Goal: Task Accomplishment & Management: Manage account settings

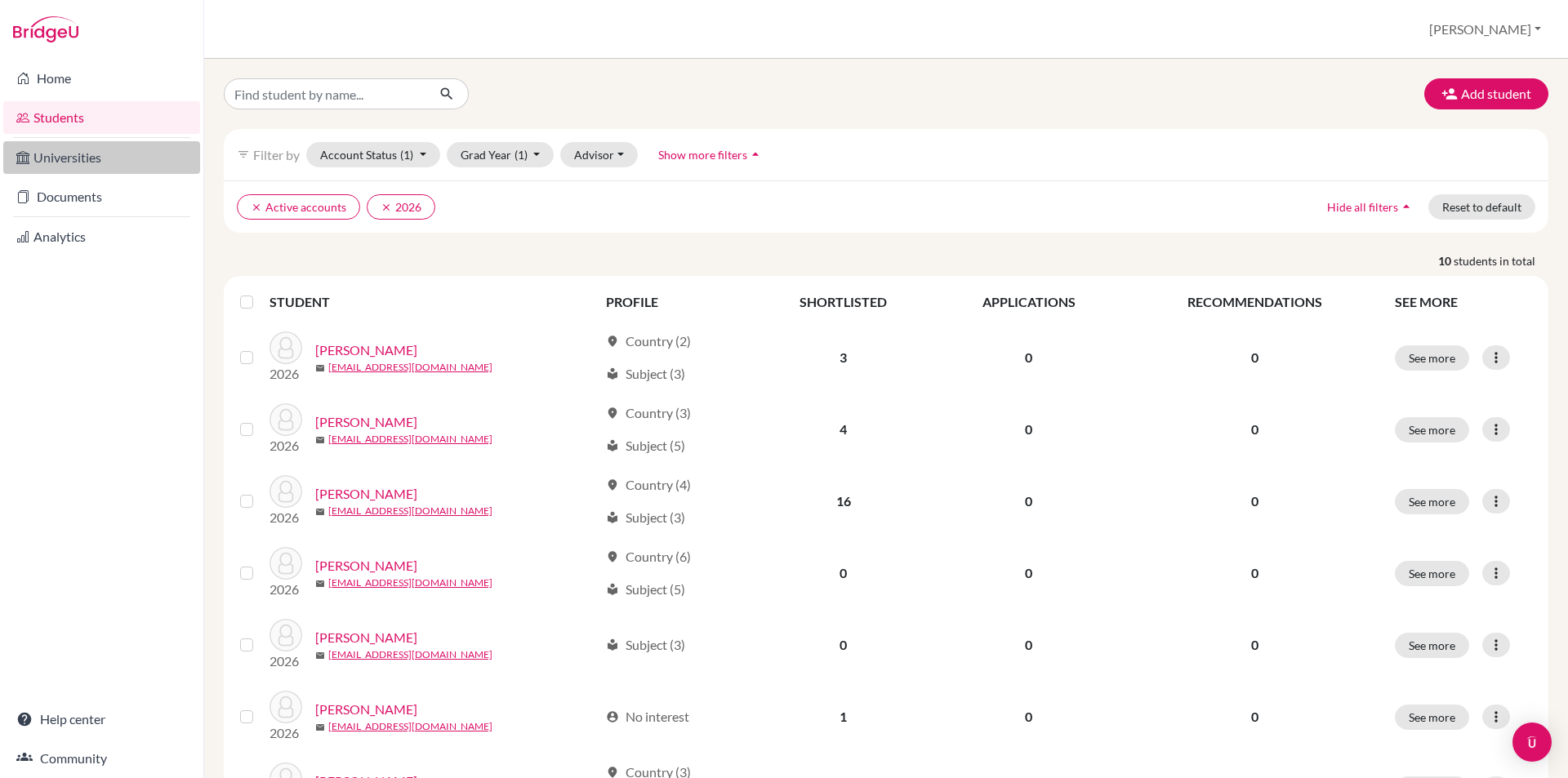
click at [84, 165] on link "Universities" at bounding box center [101, 157] width 197 height 32
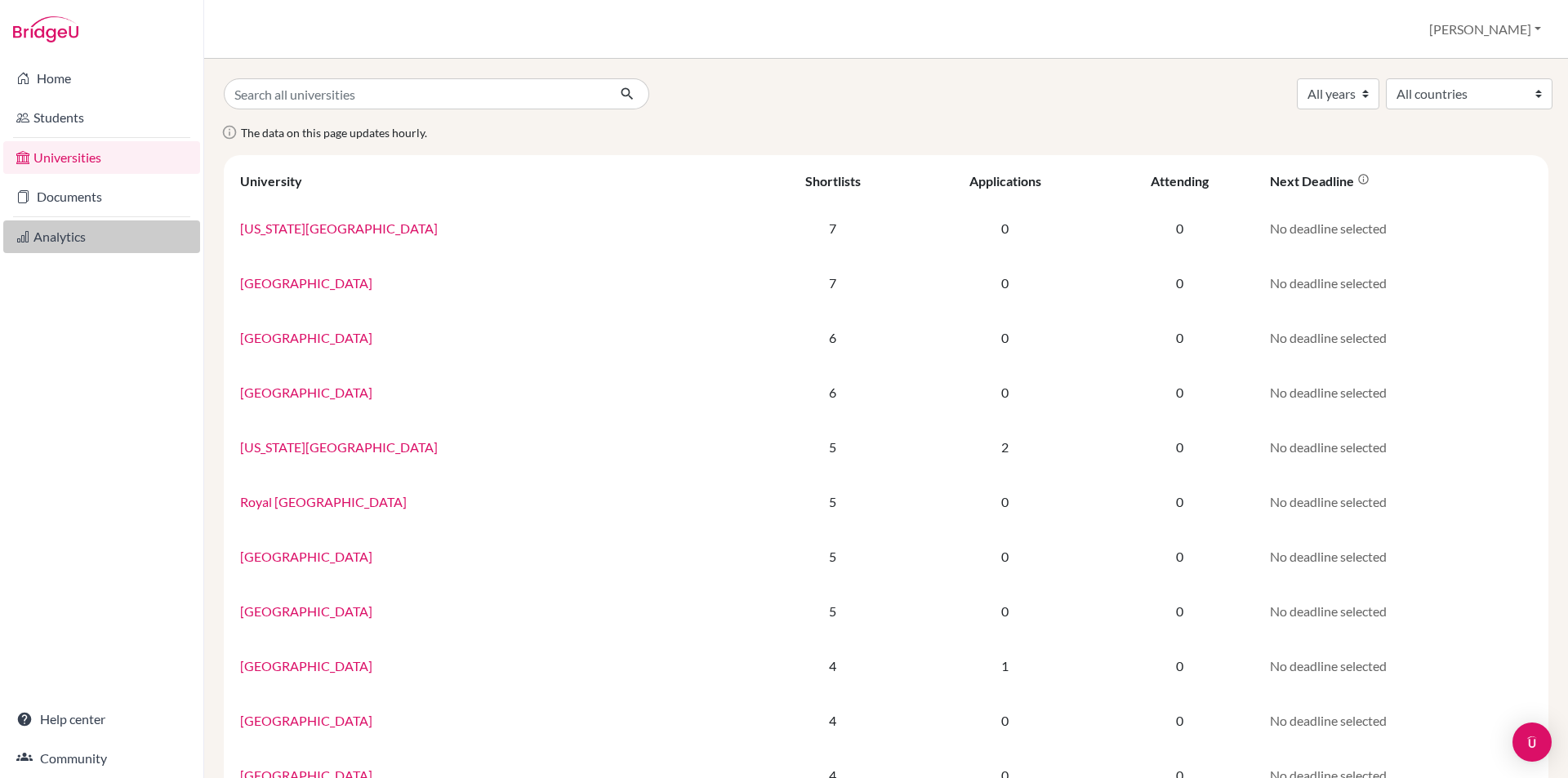
click at [97, 232] on link "Analytics" at bounding box center [101, 236] width 197 height 32
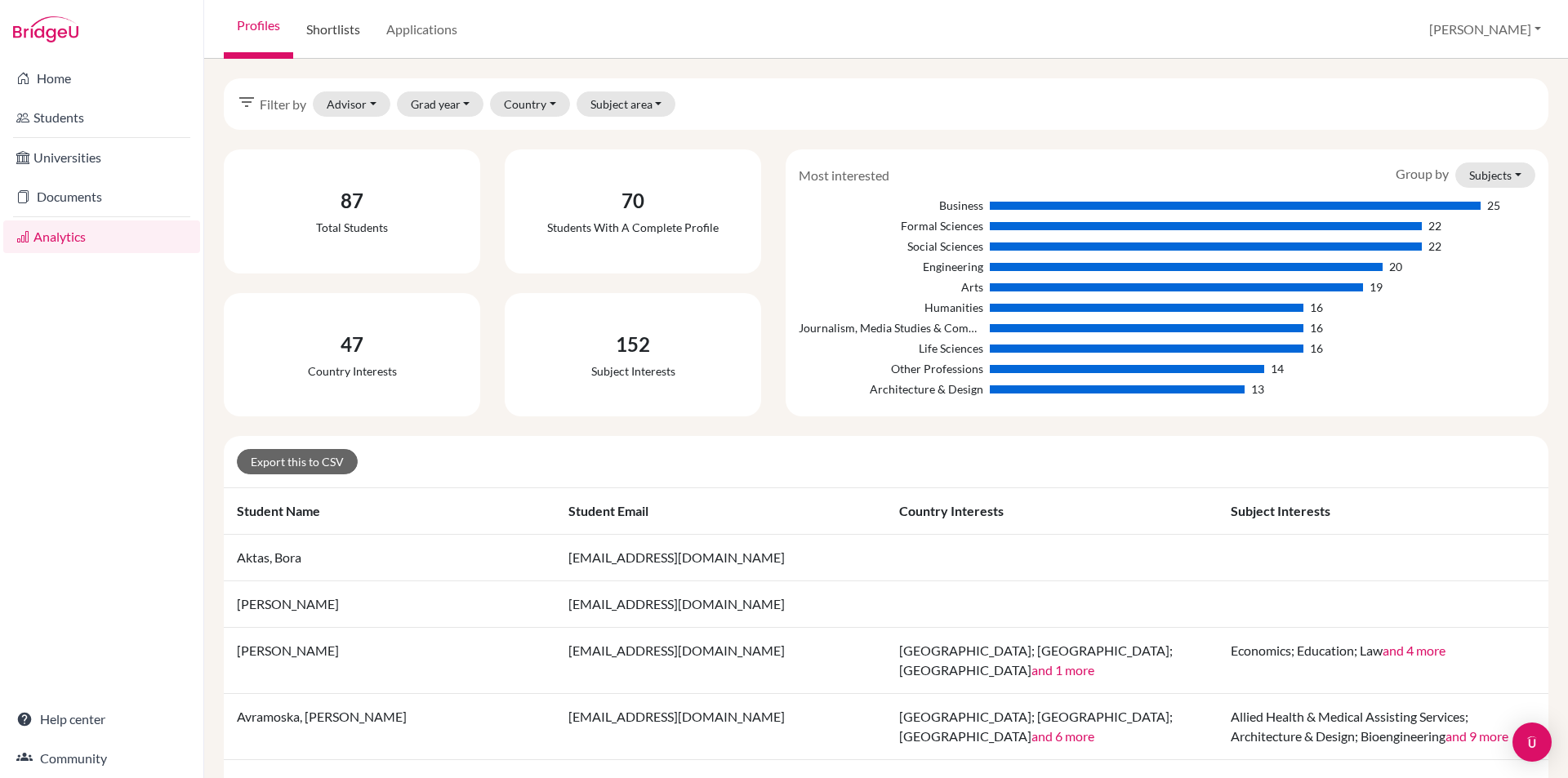
click at [336, 33] on link "Shortlists" at bounding box center [333, 29] width 80 height 59
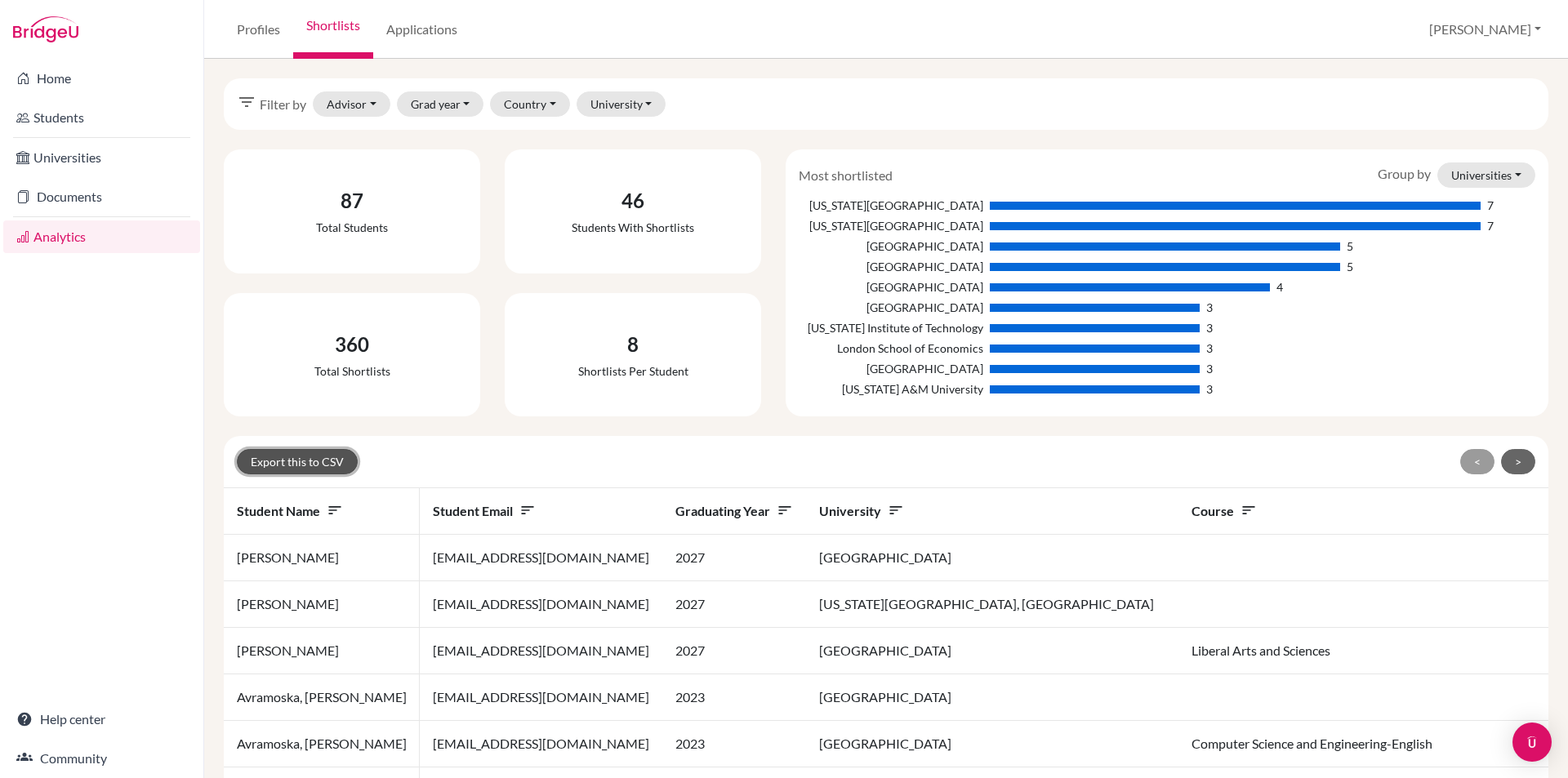
click at [317, 461] on button "Export this to CSV" at bounding box center [297, 461] width 121 height 25
click at [455, 91] on button "Grad year" at bounding box center [440, 104] width 87 height 25
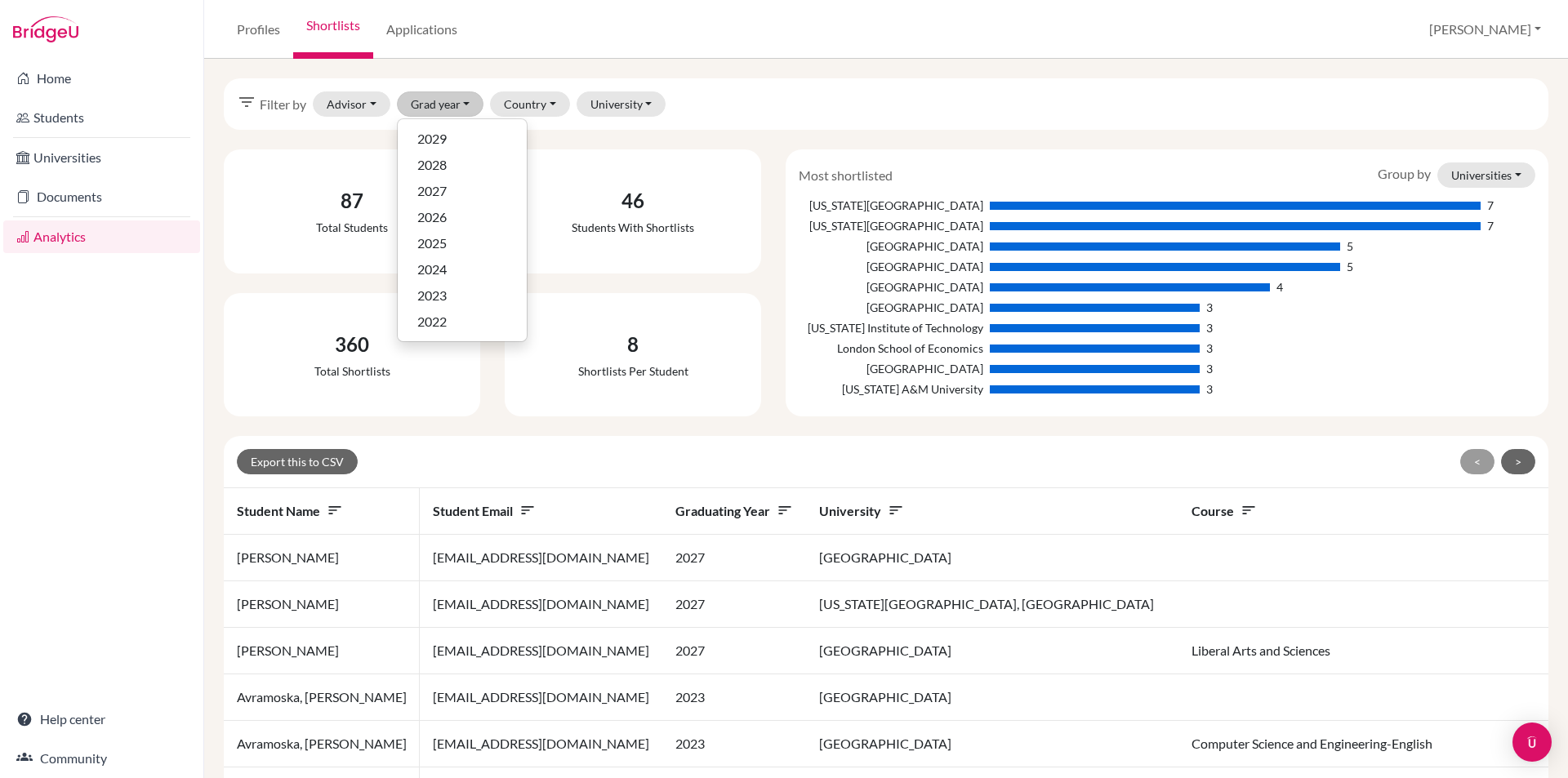
click at [1138, 127] on div "filter_list Filter by Advisor Lee, Alicia Zivkovic, Ivana Grad year 2029 2028 2…" at bounding box center [886, 104] width 1325 height 52
click at [420, 106] on button "Grad year" at bounding box center [440, 104] width 87 height 25
click at [364, 111] on button "Advisor" at bounding box center [351, 104] width 77 height 25
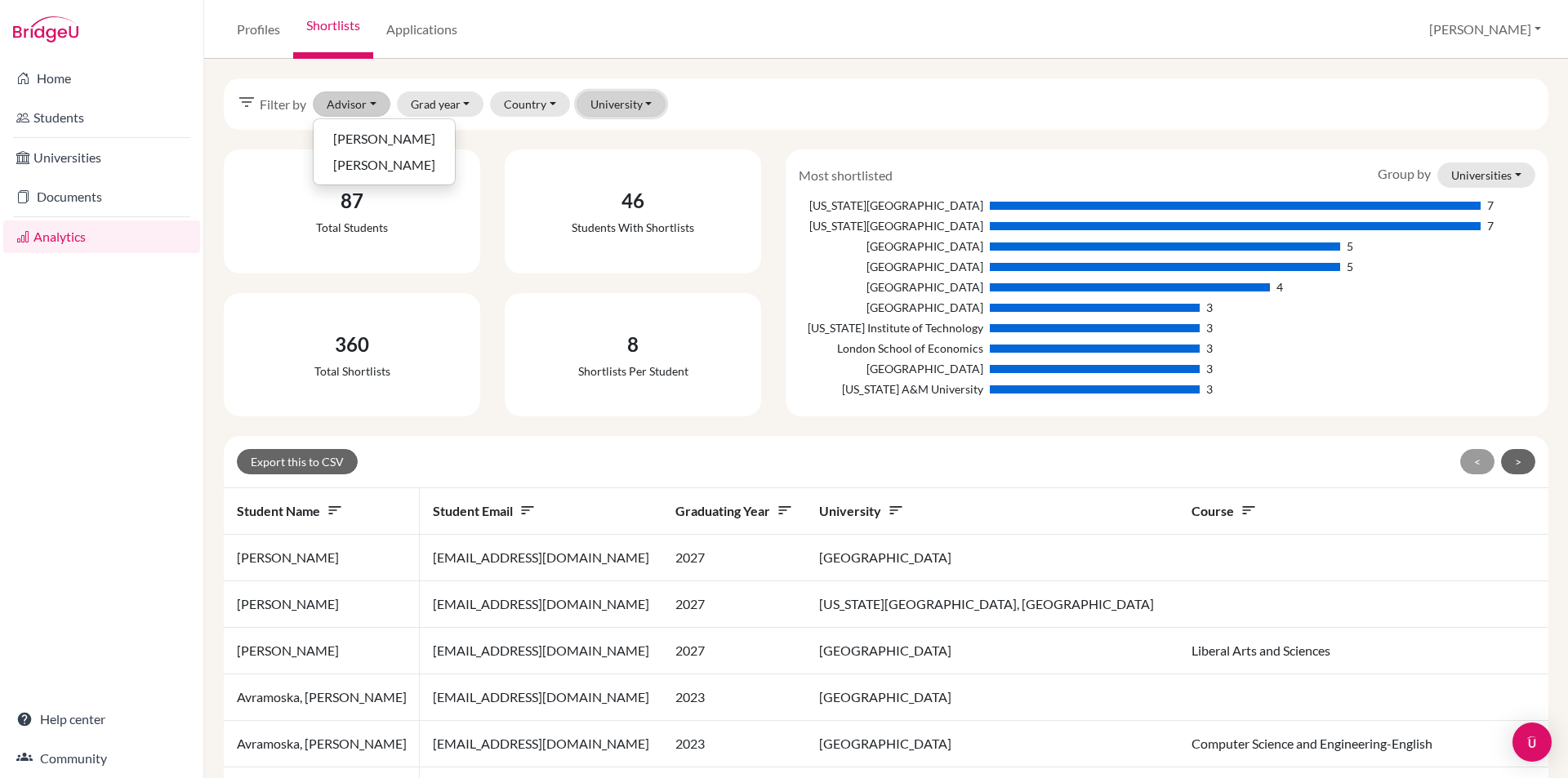
drag, startPoint x: 583, startPoint y: 111, endPoint x: 593, endPoint y: 144, distance: 34.5
click at [455, 107] on button "Grad year" at bounding box center [440, 104] width 87 height 25
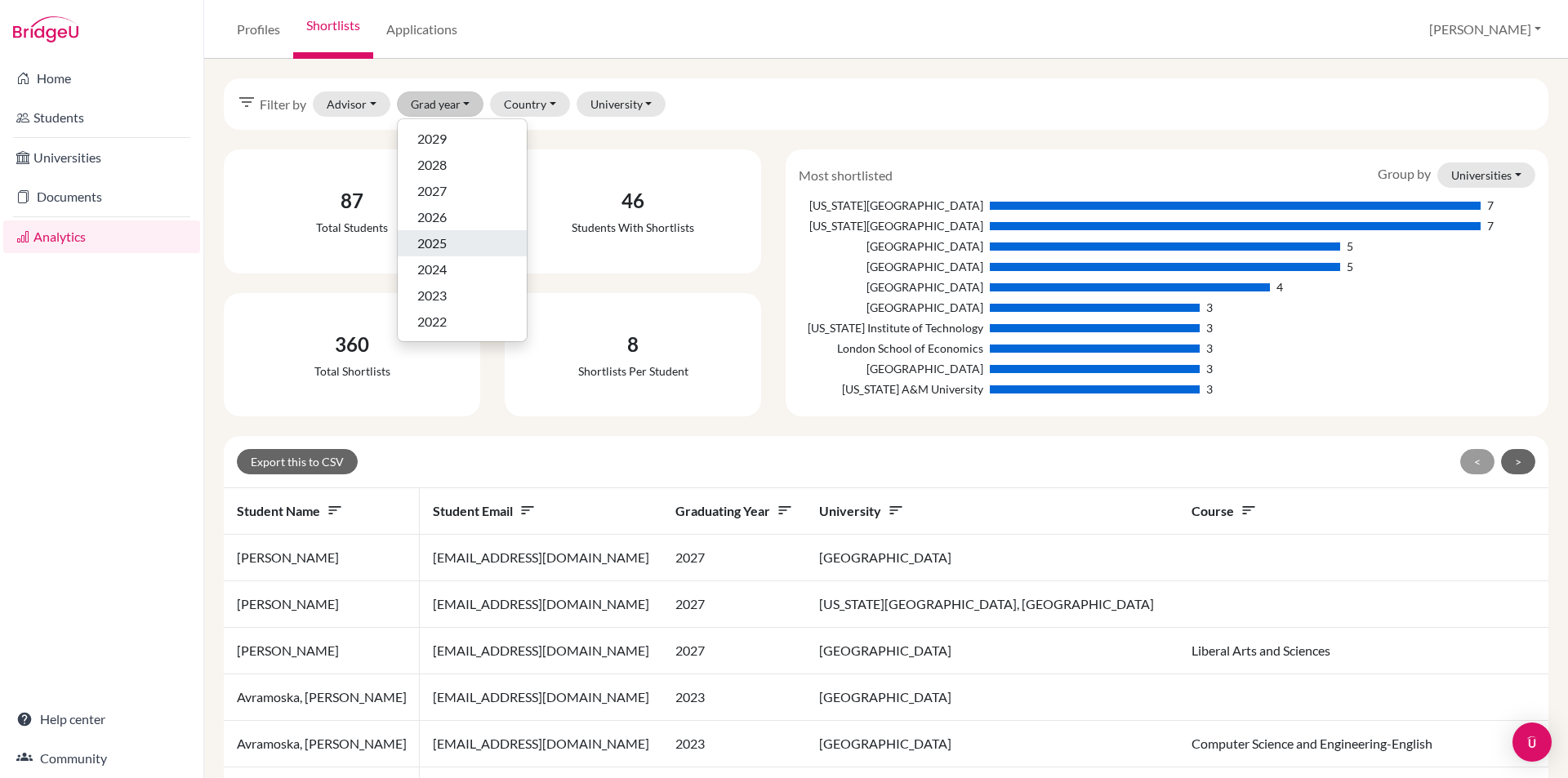
click at [462, 235] on div "2025" at bounding box center [462, 244] width 90 height 20
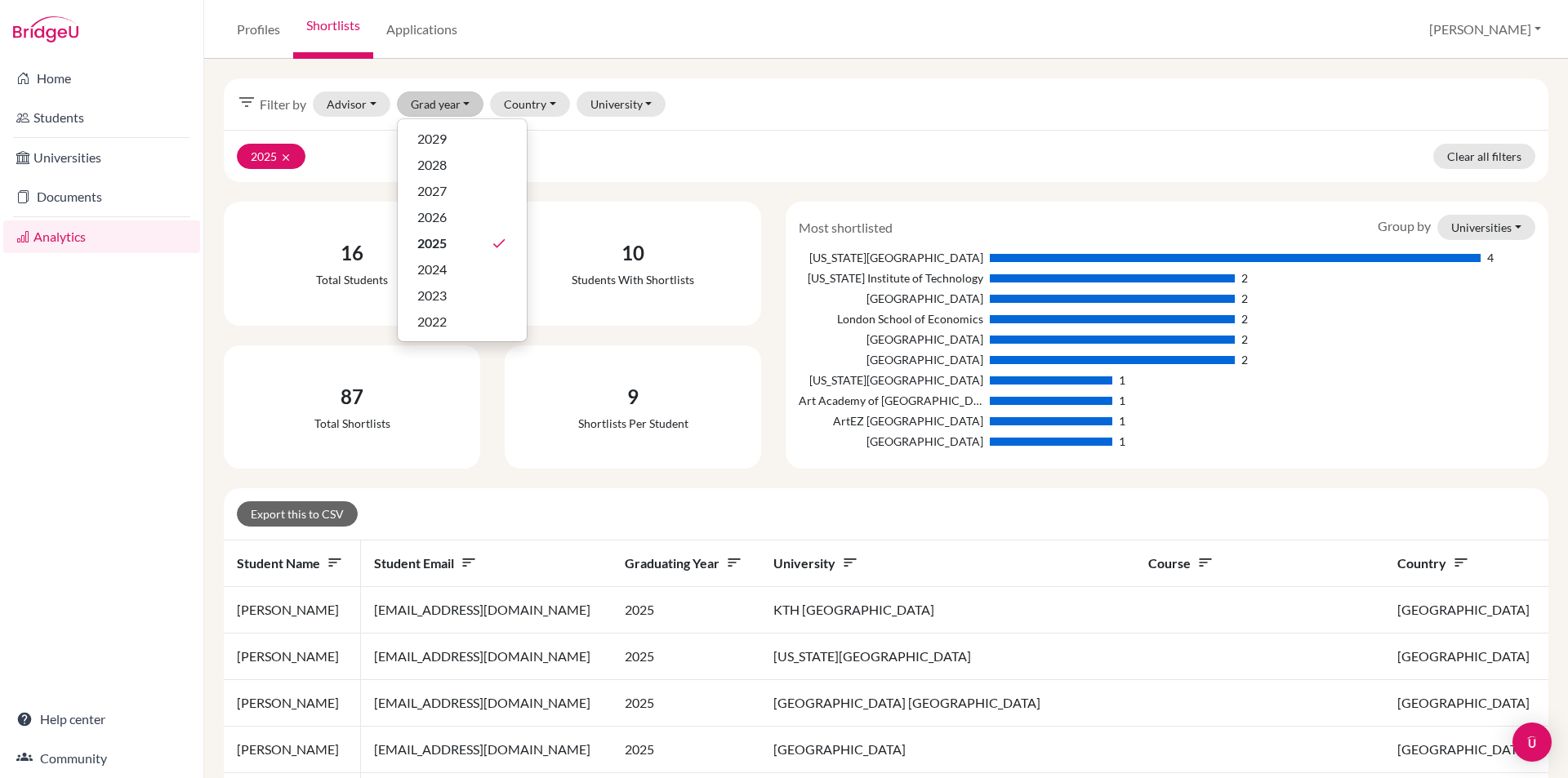
click at [1070, 169] on div "2025 clear Clear all filters" at bounding box center [886, 155] width 1325 height 52
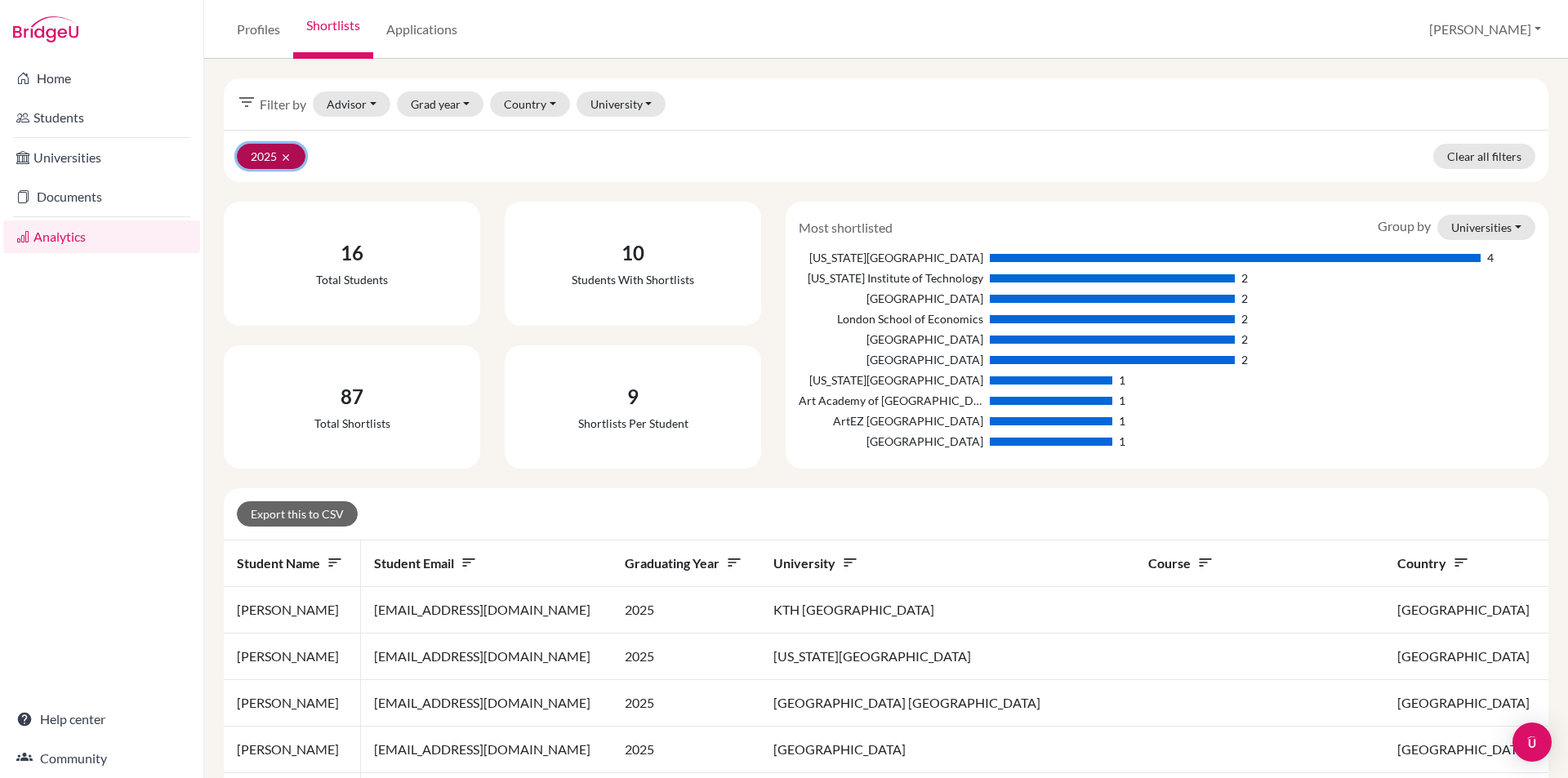
click at [288, 161] on icon "clear" at bounding box center [286, 158] width 12 height 12
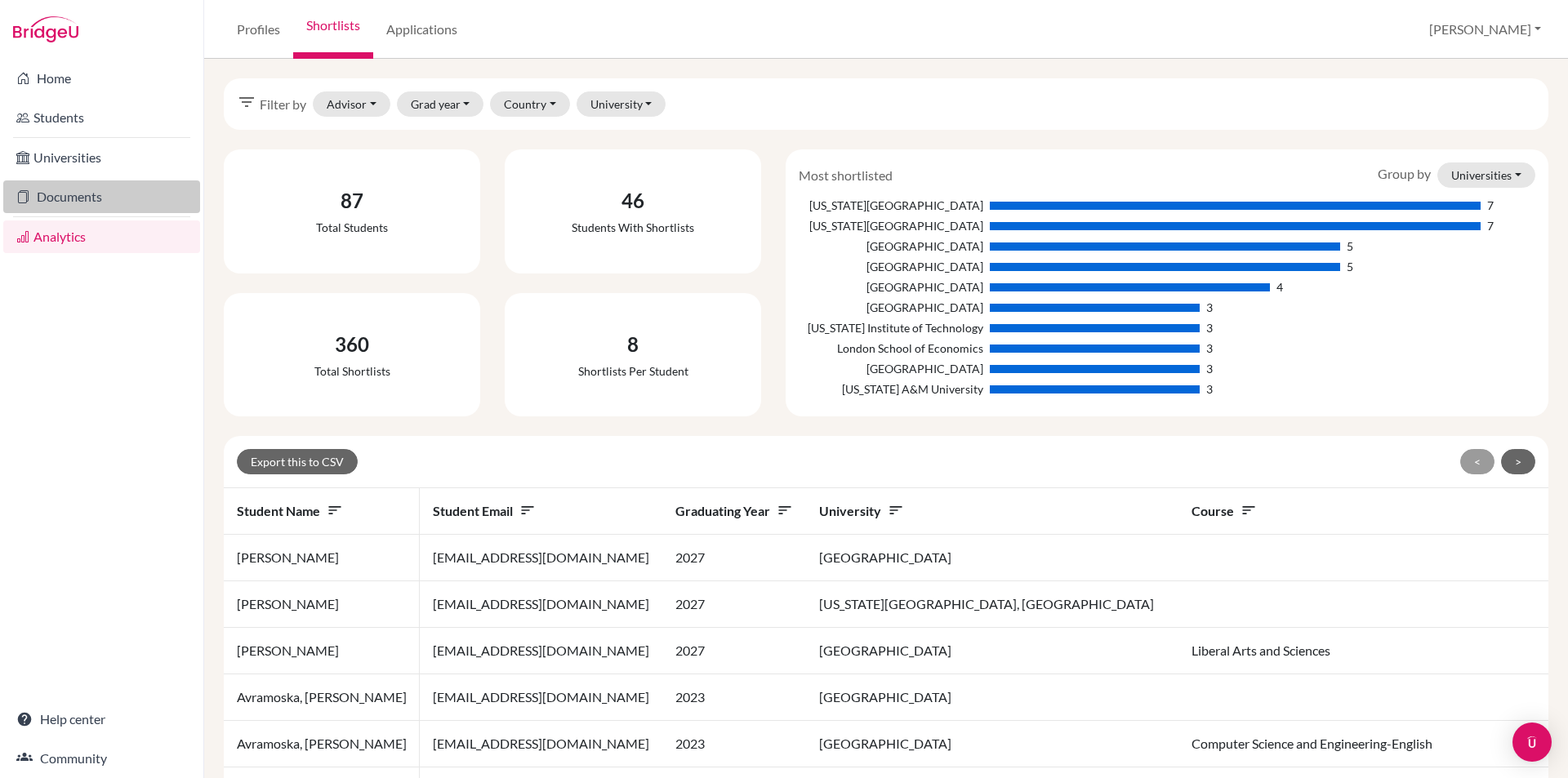
click at [96, 185] on link "Documents" at bounding box center [101, 196] width 197 height 32
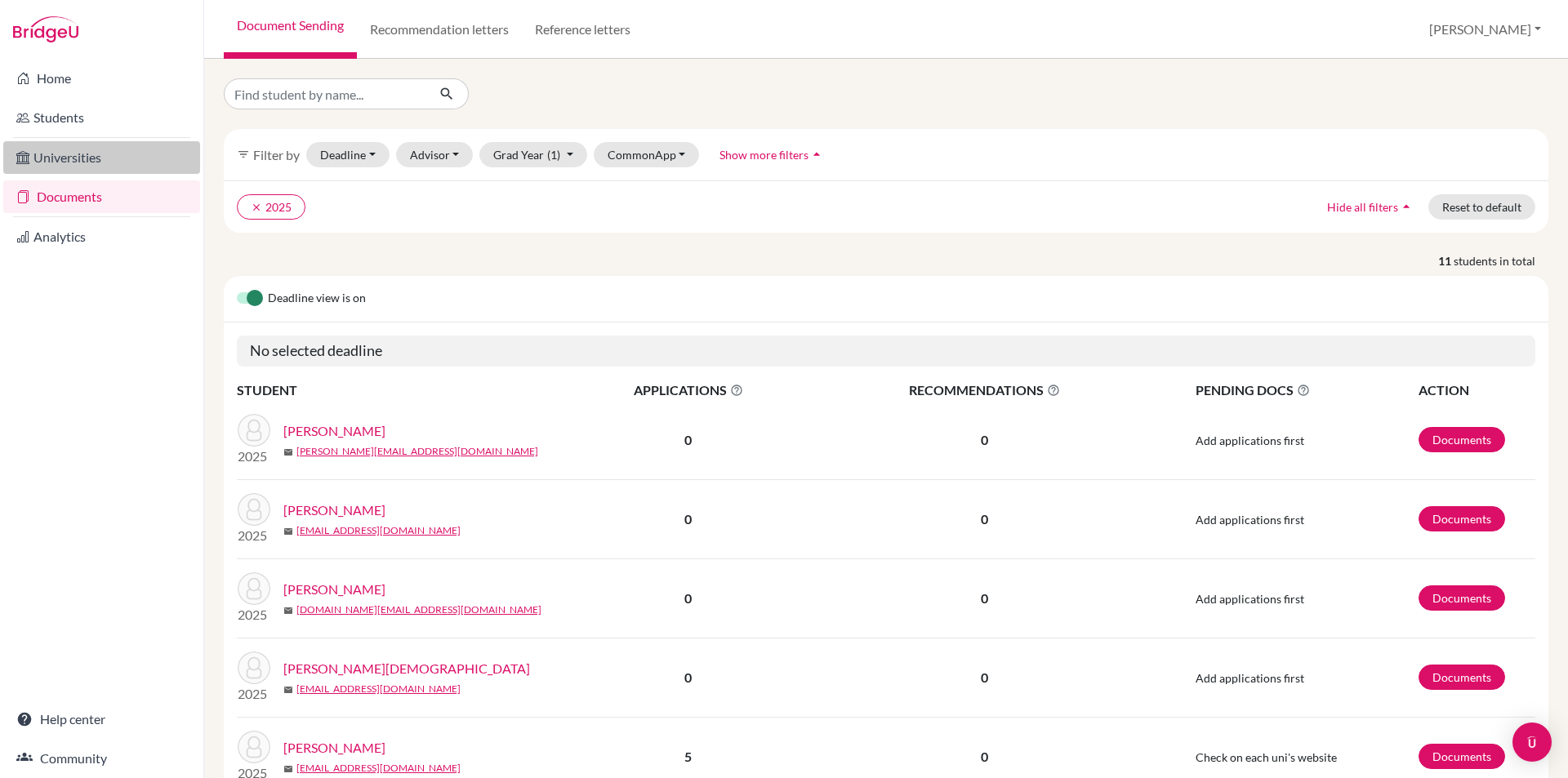
click at [97, 160] on link "Universities" at bounding box center [101, 157] width 197 height 32
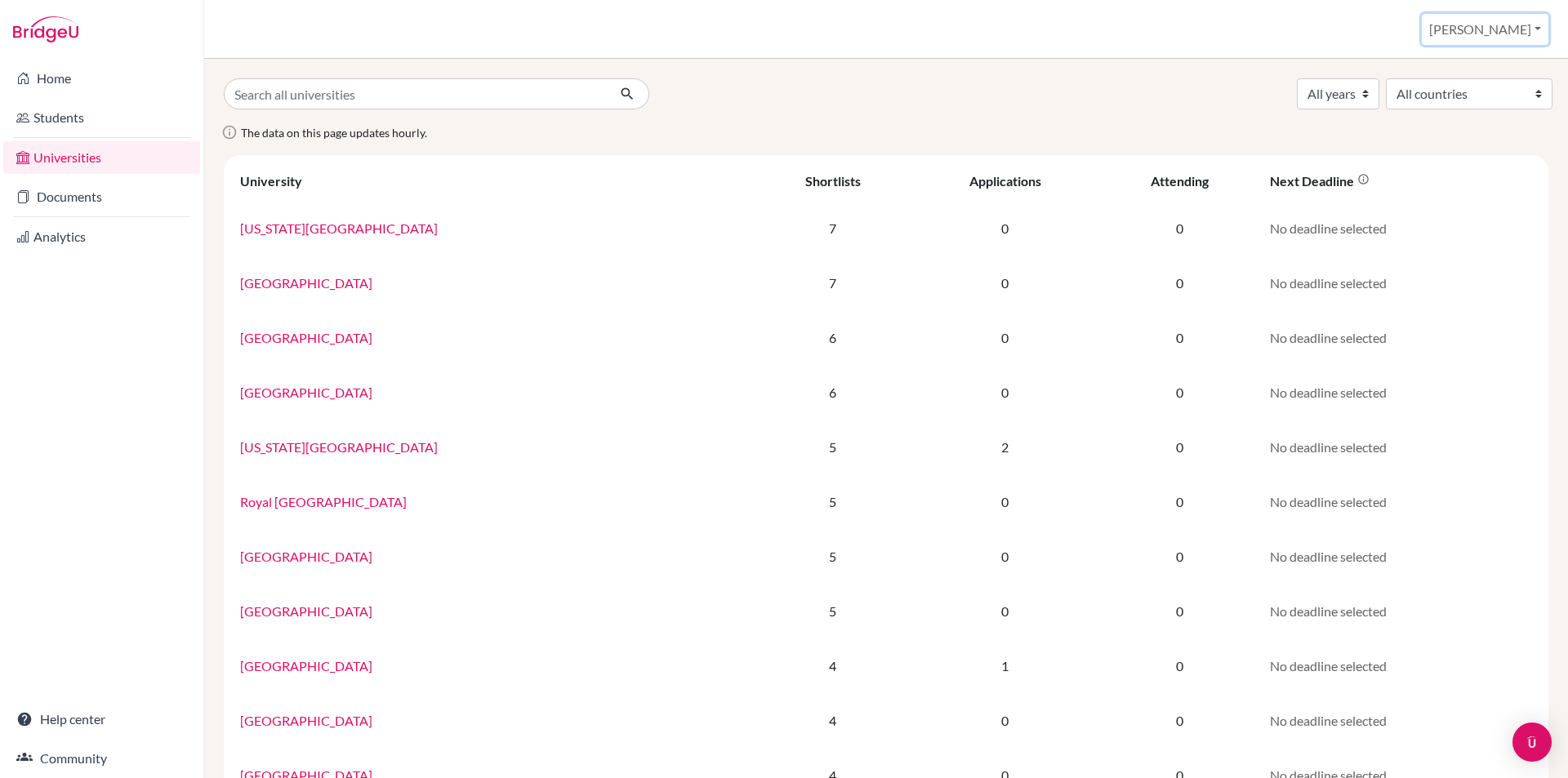
click at [1526, 24] on button "[PERSON_NAME]" at bounding box center [1486, 29] width 126 height 31
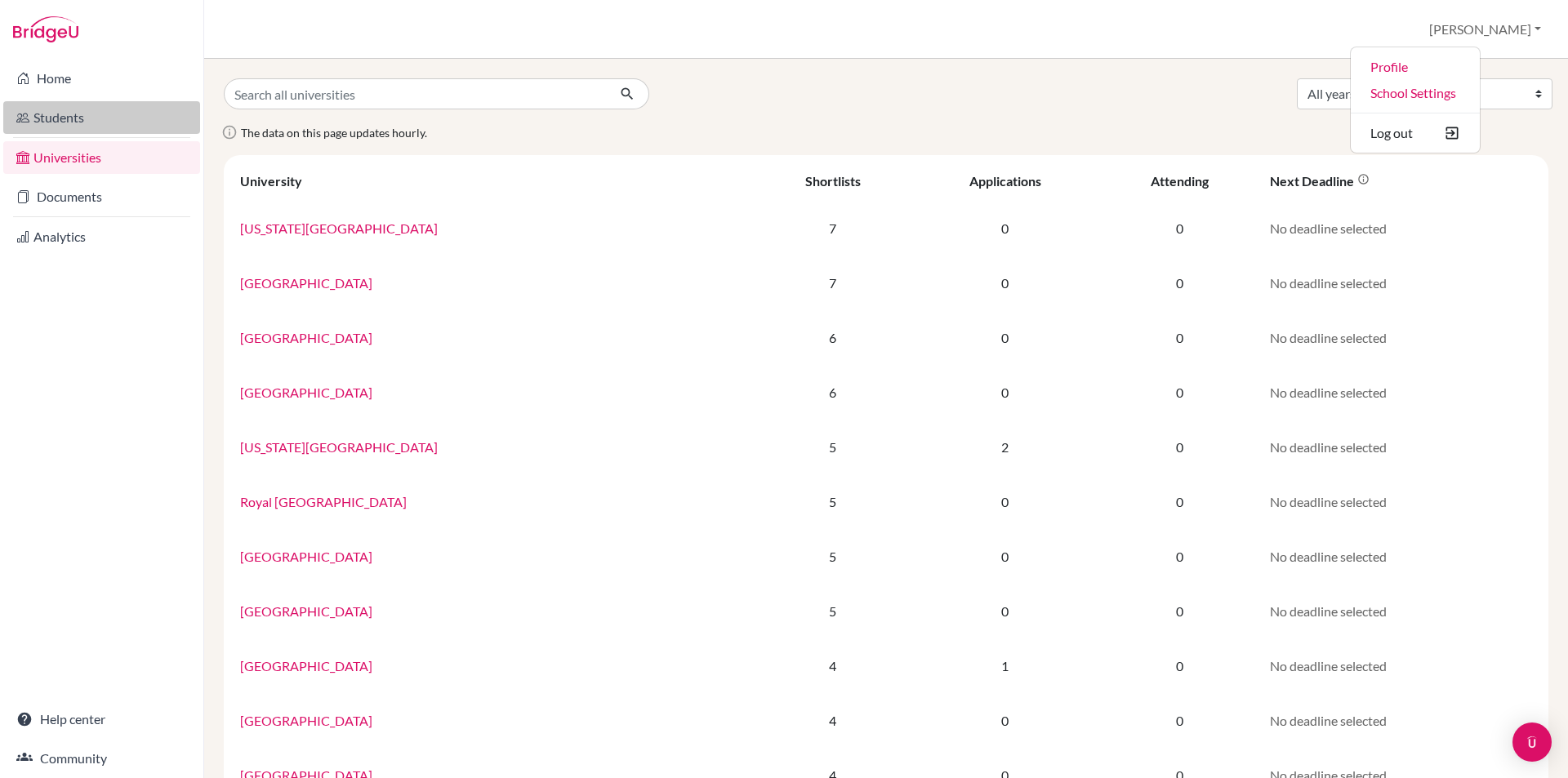
click at [67, 115] on link "Students" at bounding box center [101, 117] width 197 height 32
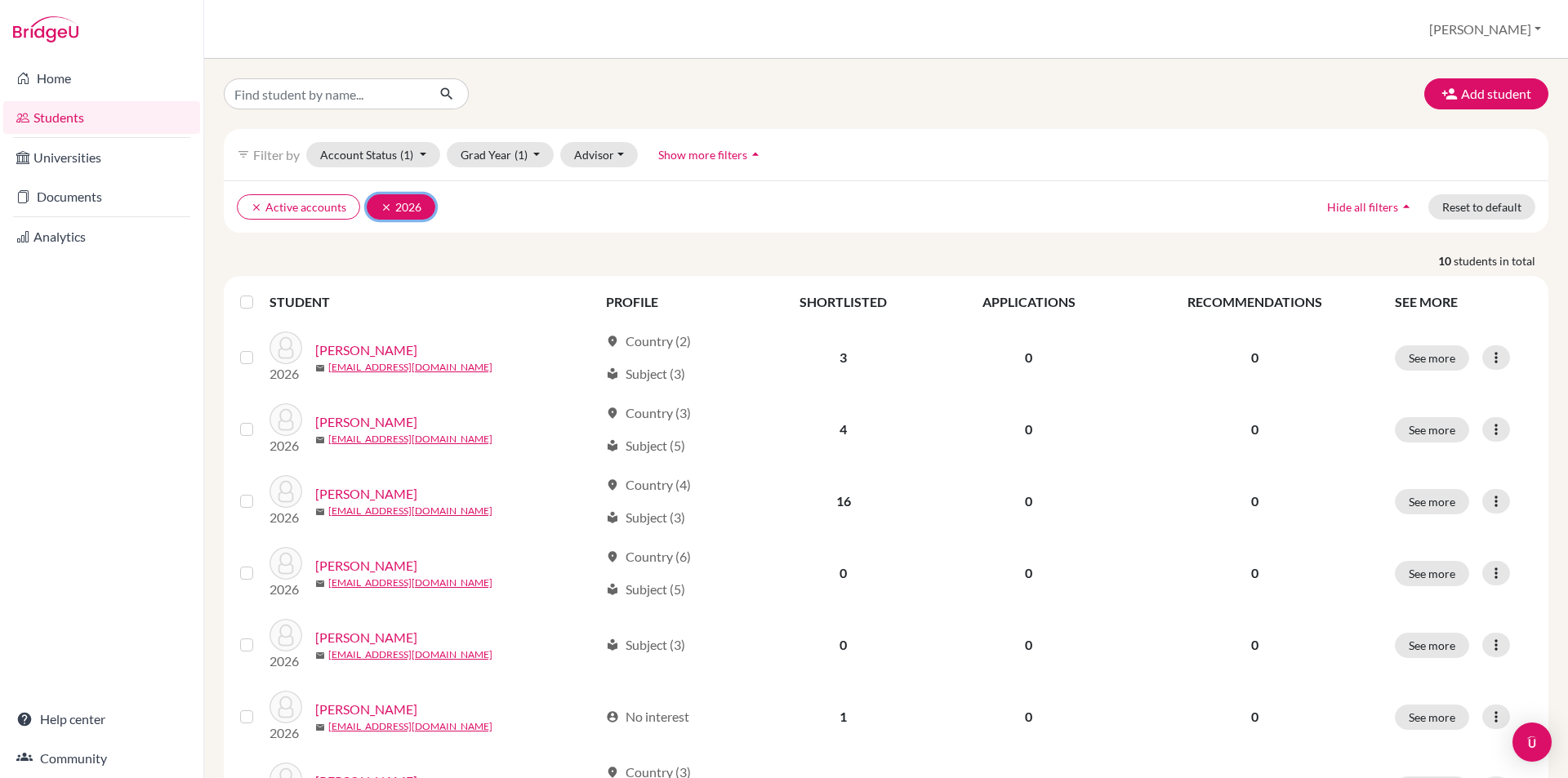
click at [382, 204] on icon "clear" at bounding box center [387, 208] width 12 height 12
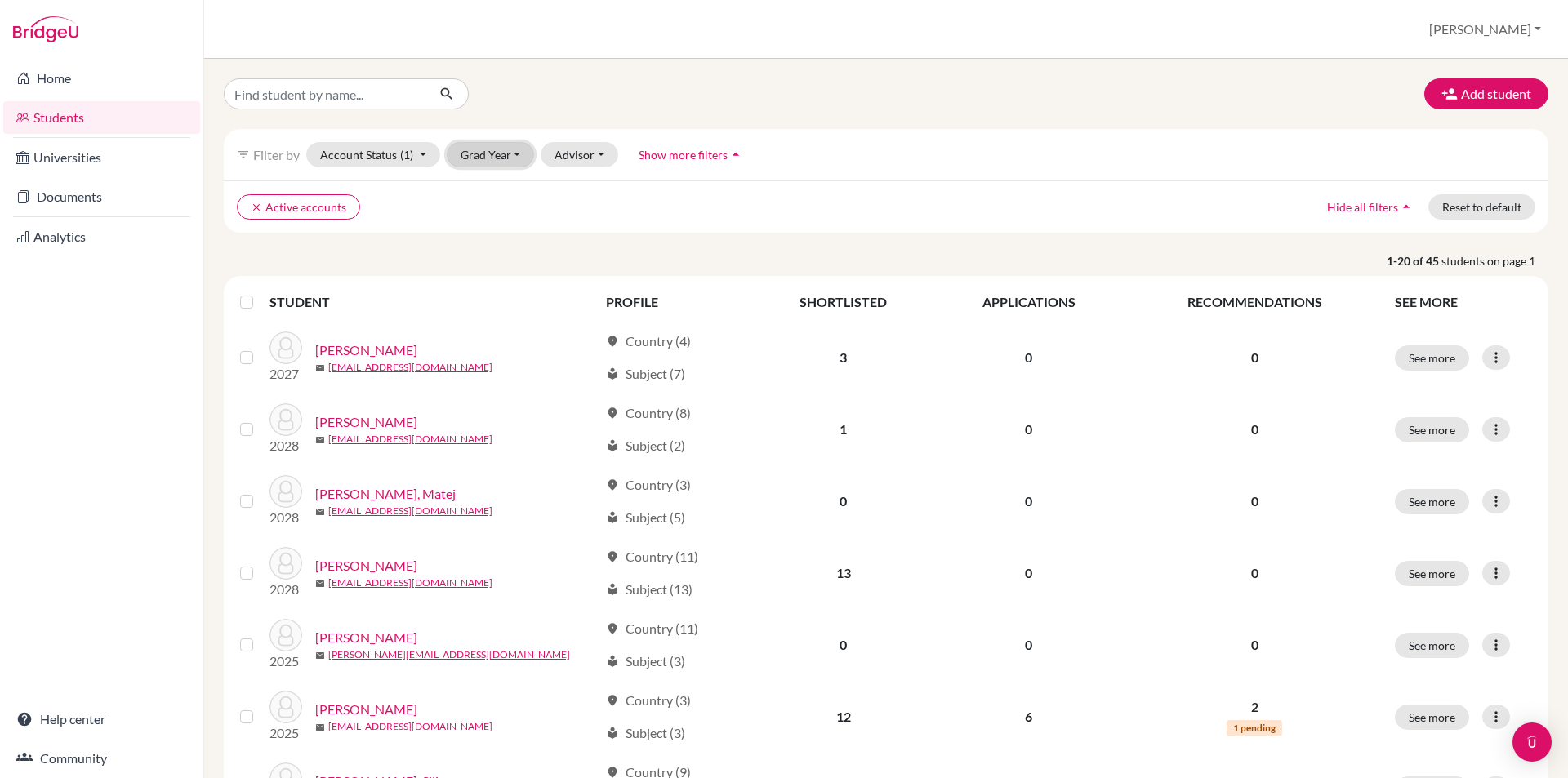
click at [501, 151] on button "Grad Year" at bounding box center [491, 155] width 88 height 25
click at [511, 293] on div "2025" at bounding box center [496, 294] width 57 height 20
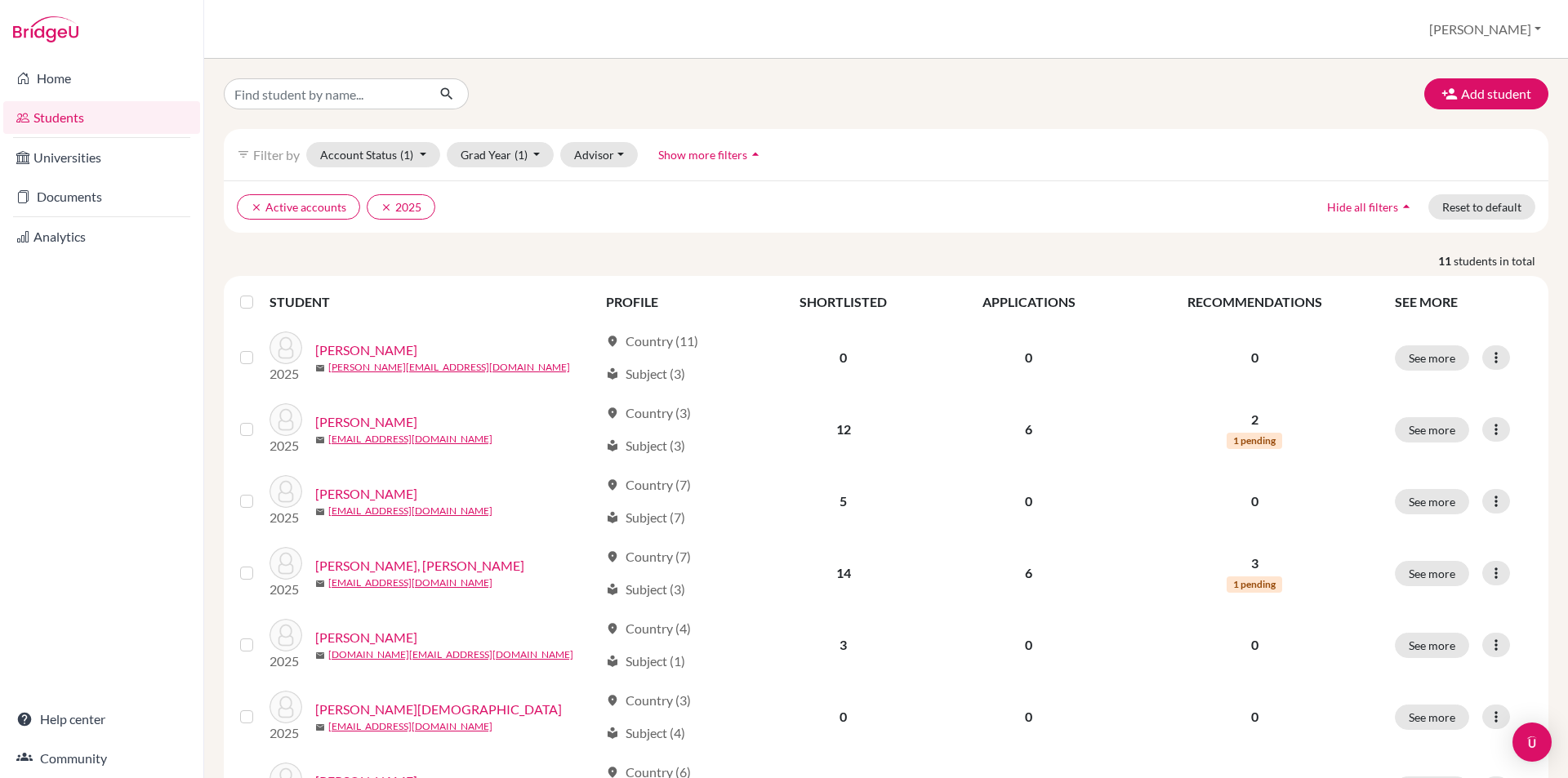
click at [252, 293] on div at bounding box center [250, 303] width 20 height 20
click at [259, 293] on label at bounding box center [259, 293] width 0 height 0
click at [0, 0] on input "checkbox" at bounding box center [0, 0] width 0 height 0
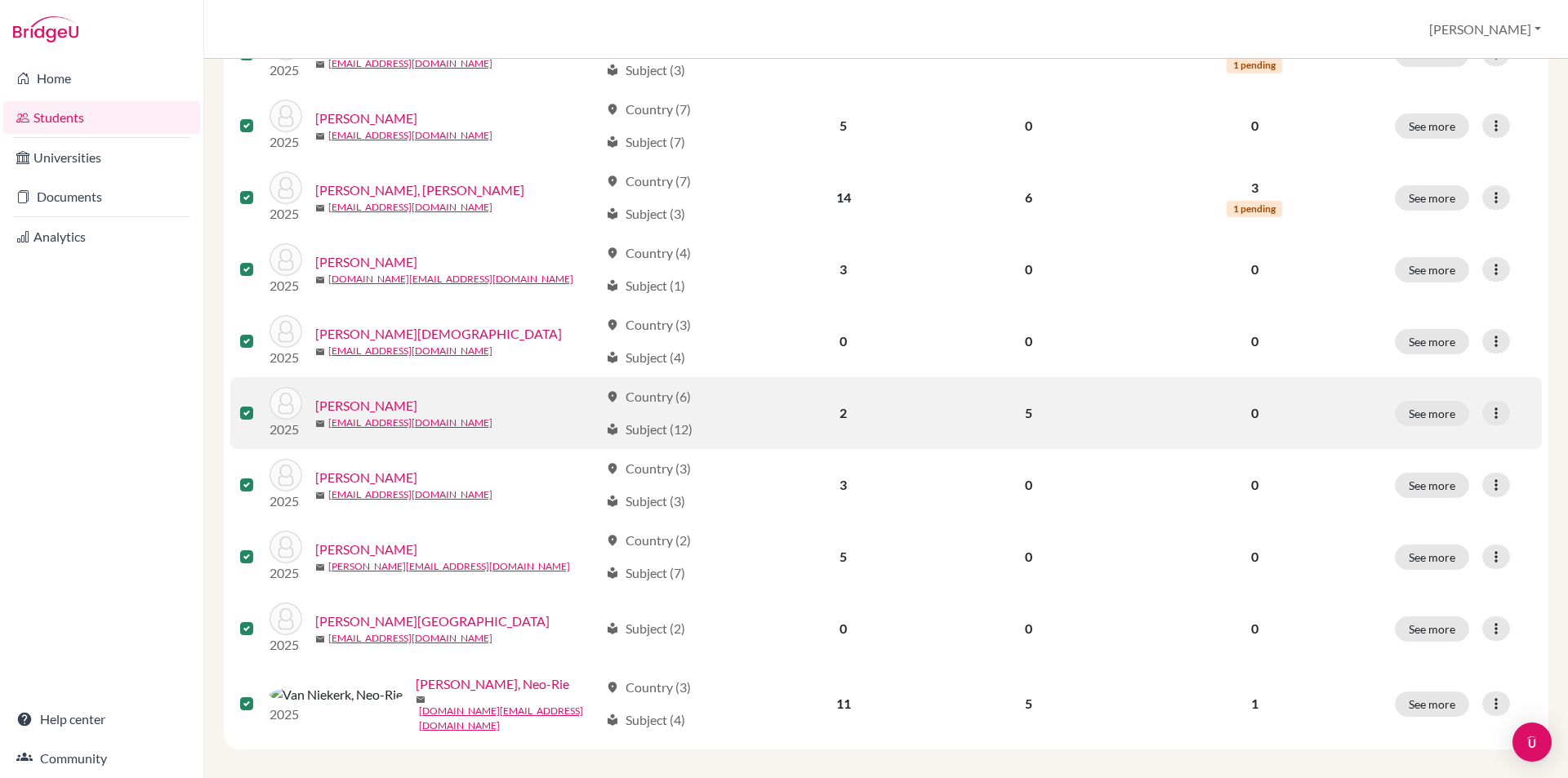
scroll to position [432, 0]
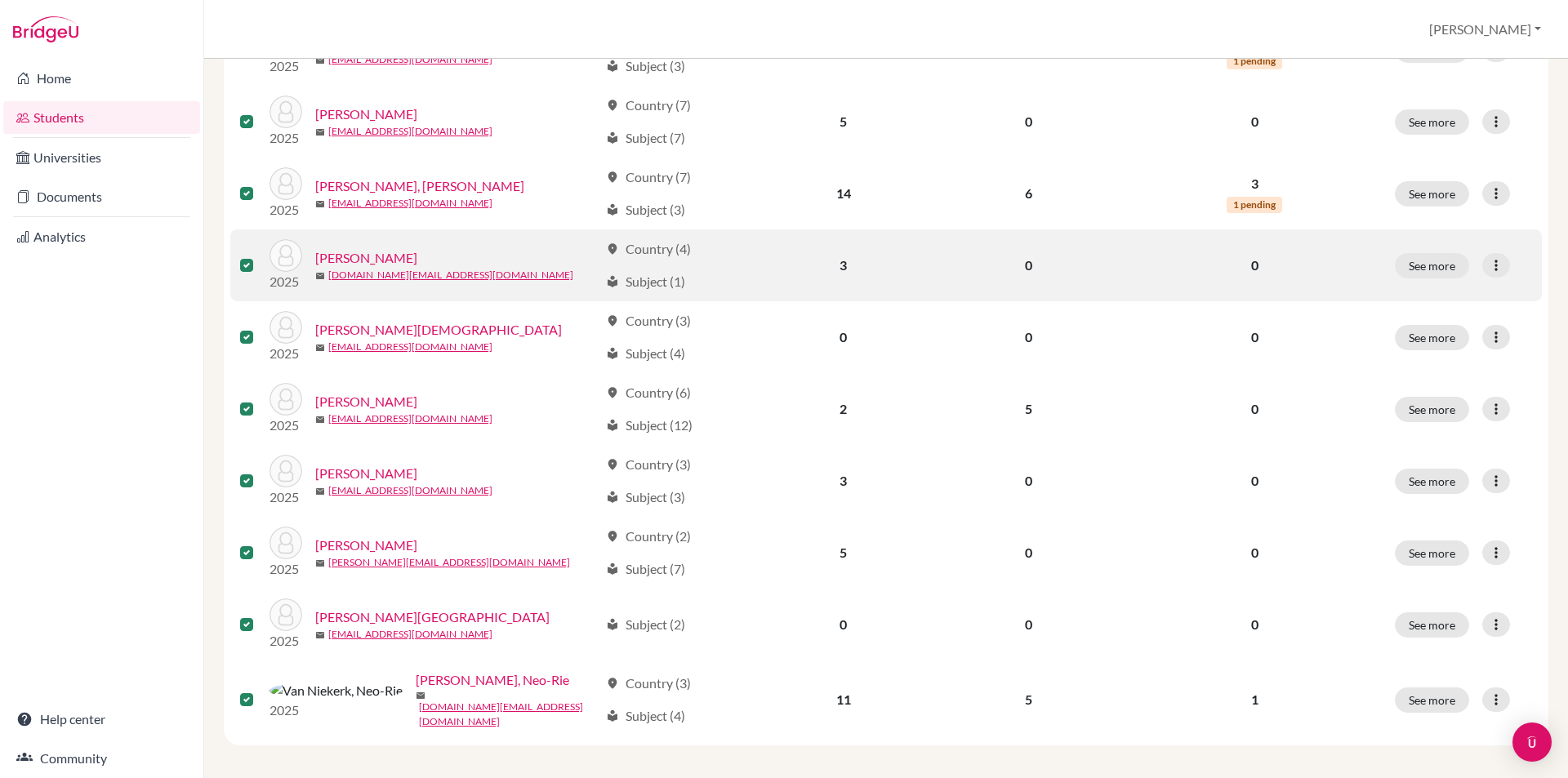
click at [259, 256] on label at bounding box center [259, 256] width 0 height 0
click at [0, 0] on input "checkbox" at bounding box center [0, 0] width 0 height 0
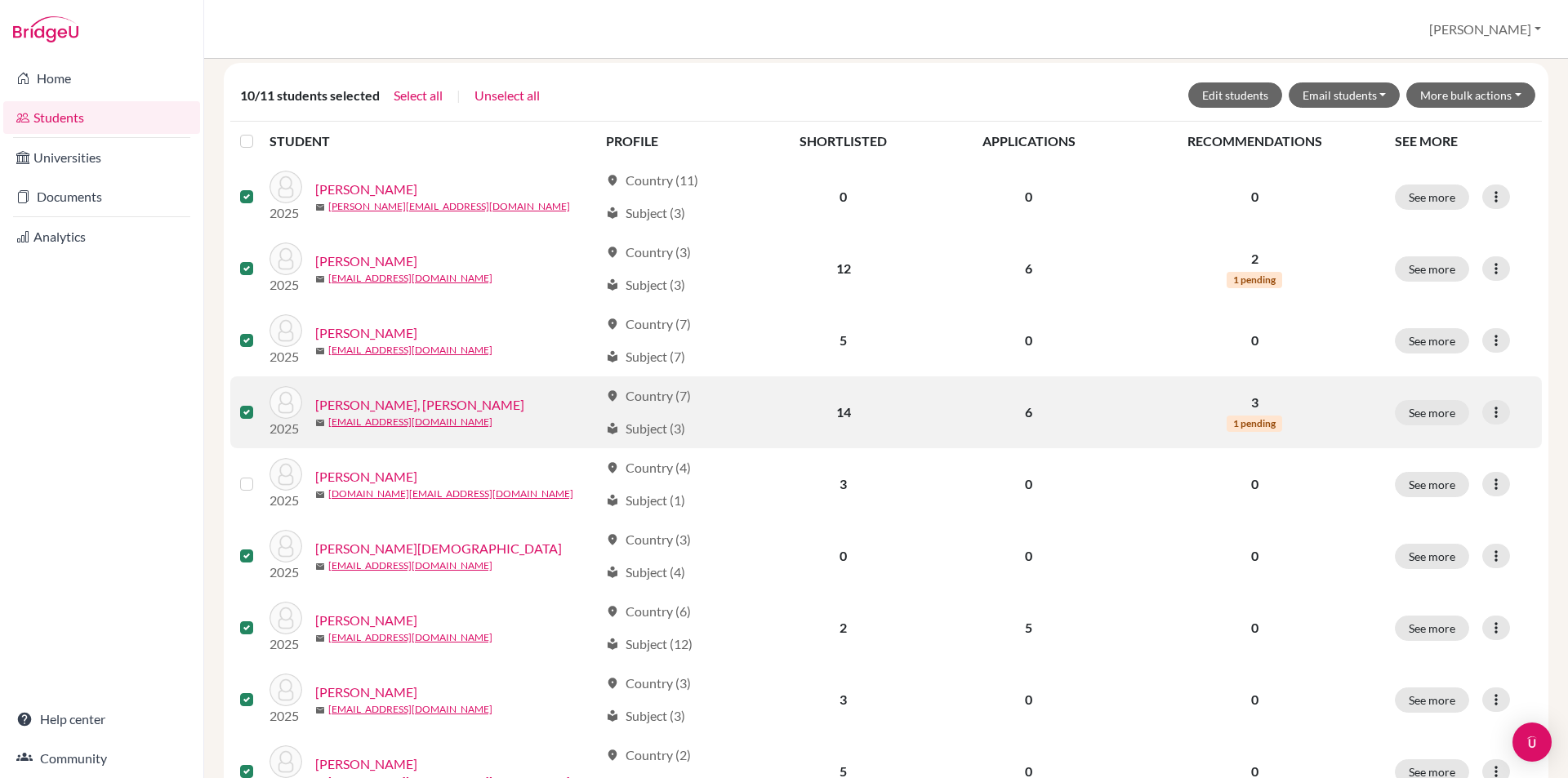
scroll to position [0, 0]
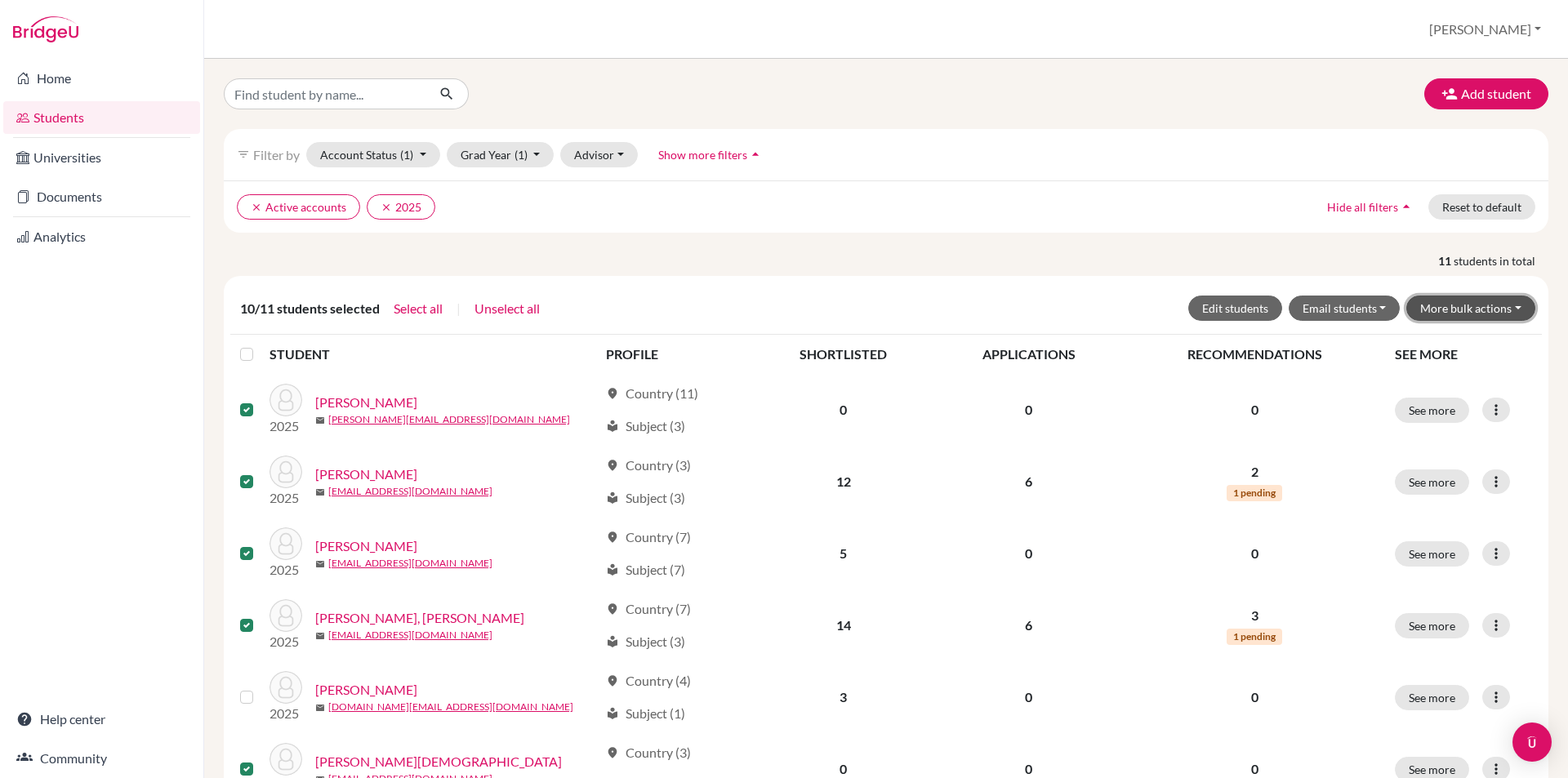
click at [1492, 298] on button "More bulk actions" at bounding box center [1471, 308] width 129 height 25
click at [1481, 342] on button "Archive" at bounding box center [1461, 342] width 148 height 26
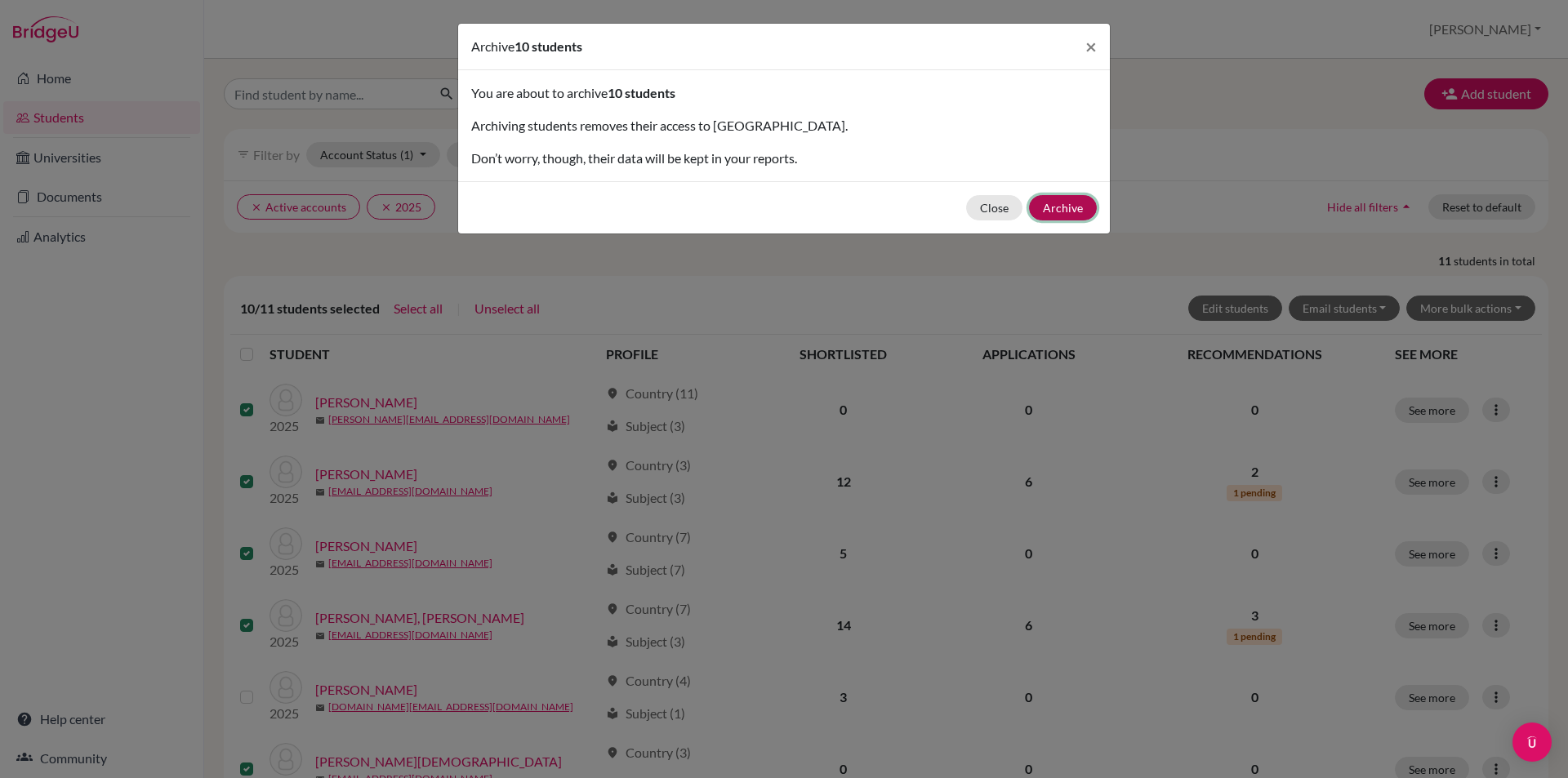
click at [1063, 216] on button "Archive" at bounding box center [1063, 208] width 68 height 25
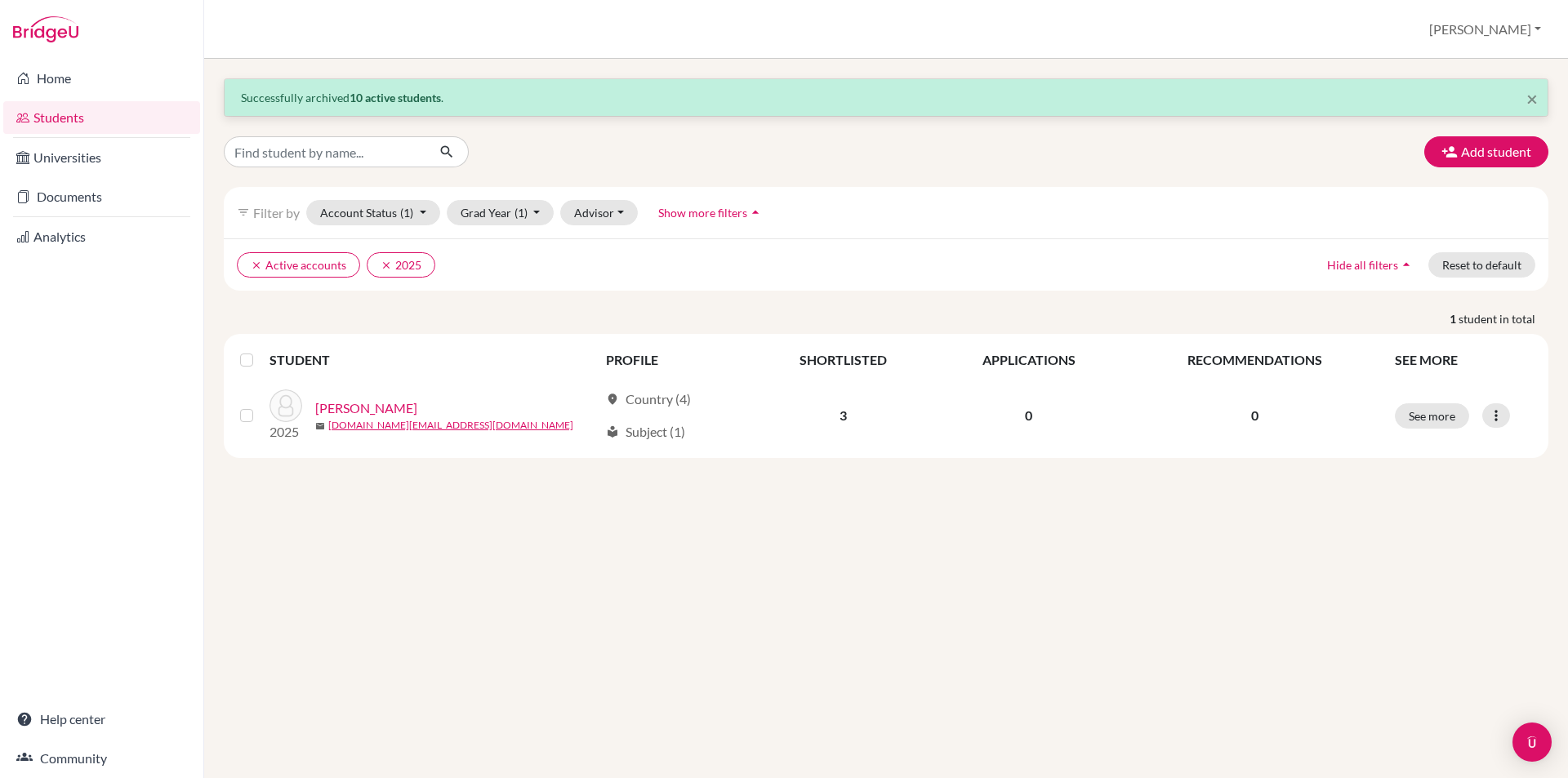
click at [293, 584] on div "× Successfully archived 10 active students . Add student filter_list Filter by …" at bounding box center [886, 419] width 1364 height 720
click at [254, 270] on icon "clear" at bounding box center [257, 265] width 12 height 12
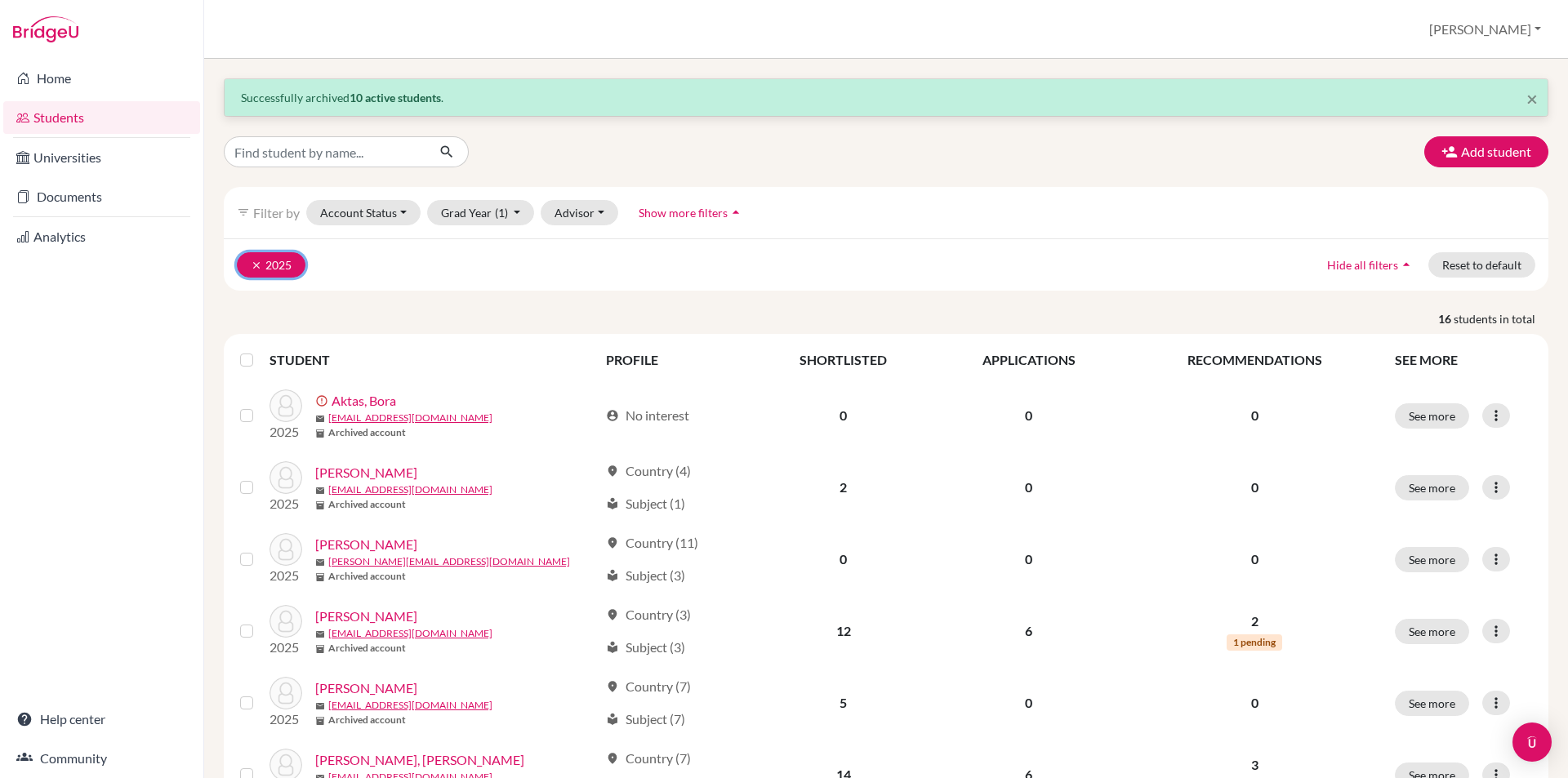
click at [253, 265] on icon "clear" at bounding box center [257, 265] width 12 height 12
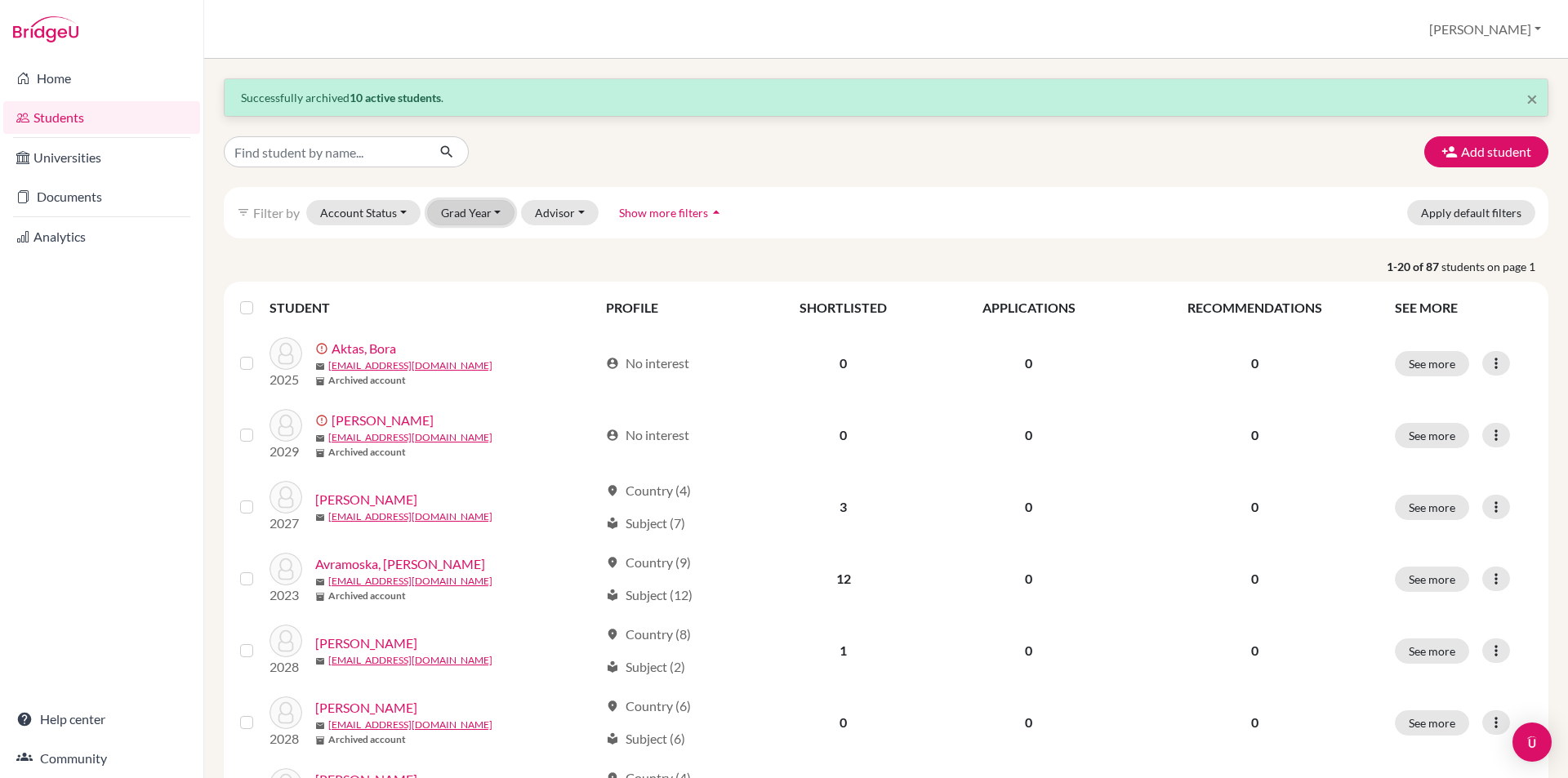
click at [463, 212] on button "Grad Year" at bounding box center [471, 213] width 88 height 25
click at [479, 327] on div "2026" at bounding box center [476, 326] width 57 height 20
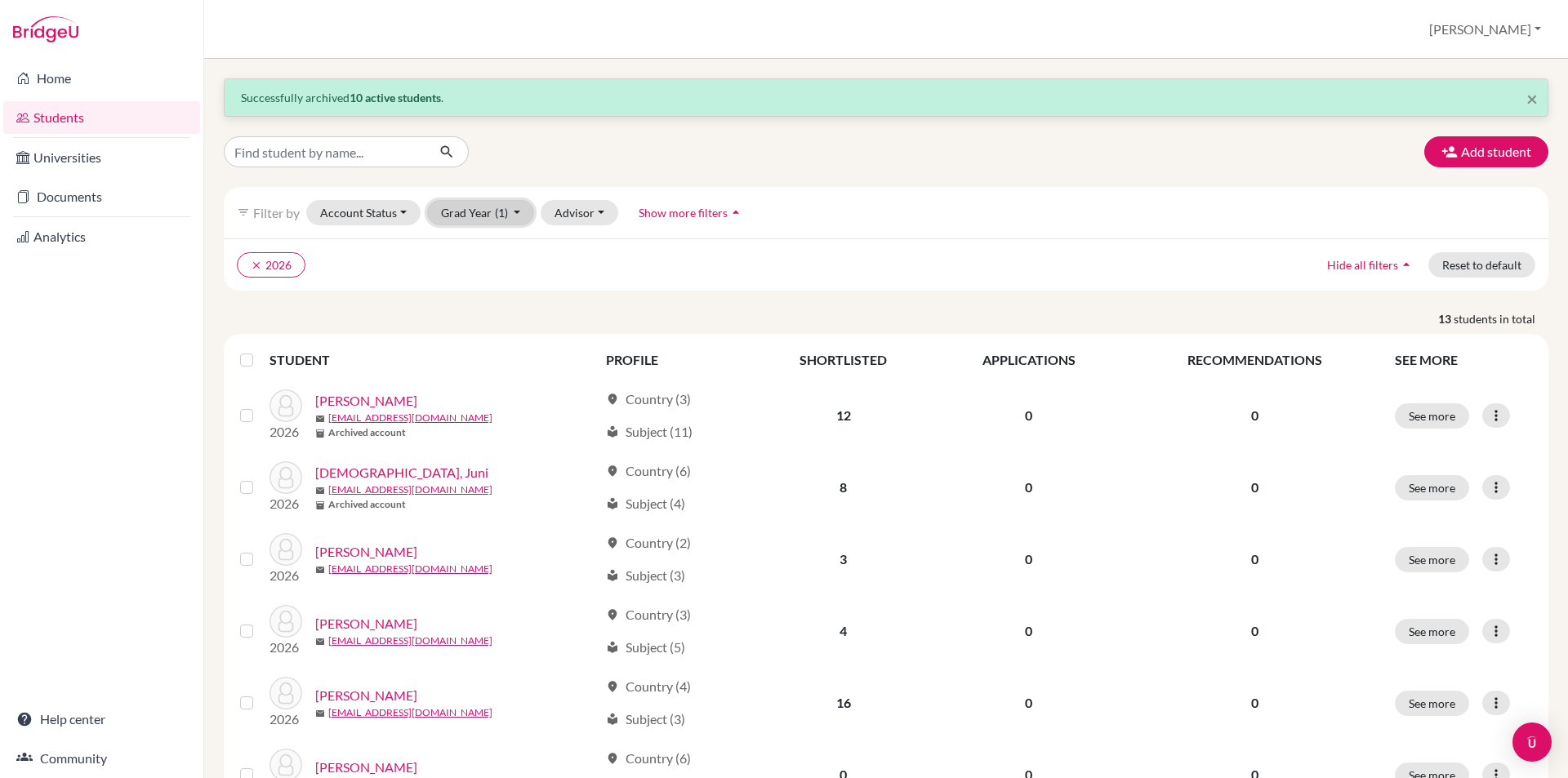
click at [507, 209] on button "Grad Year (1)" at bounding box center [481, 213] width 108 height 25
click at [476, 298] on span "2027" at bounding box center [461, 300] width 29 height 20
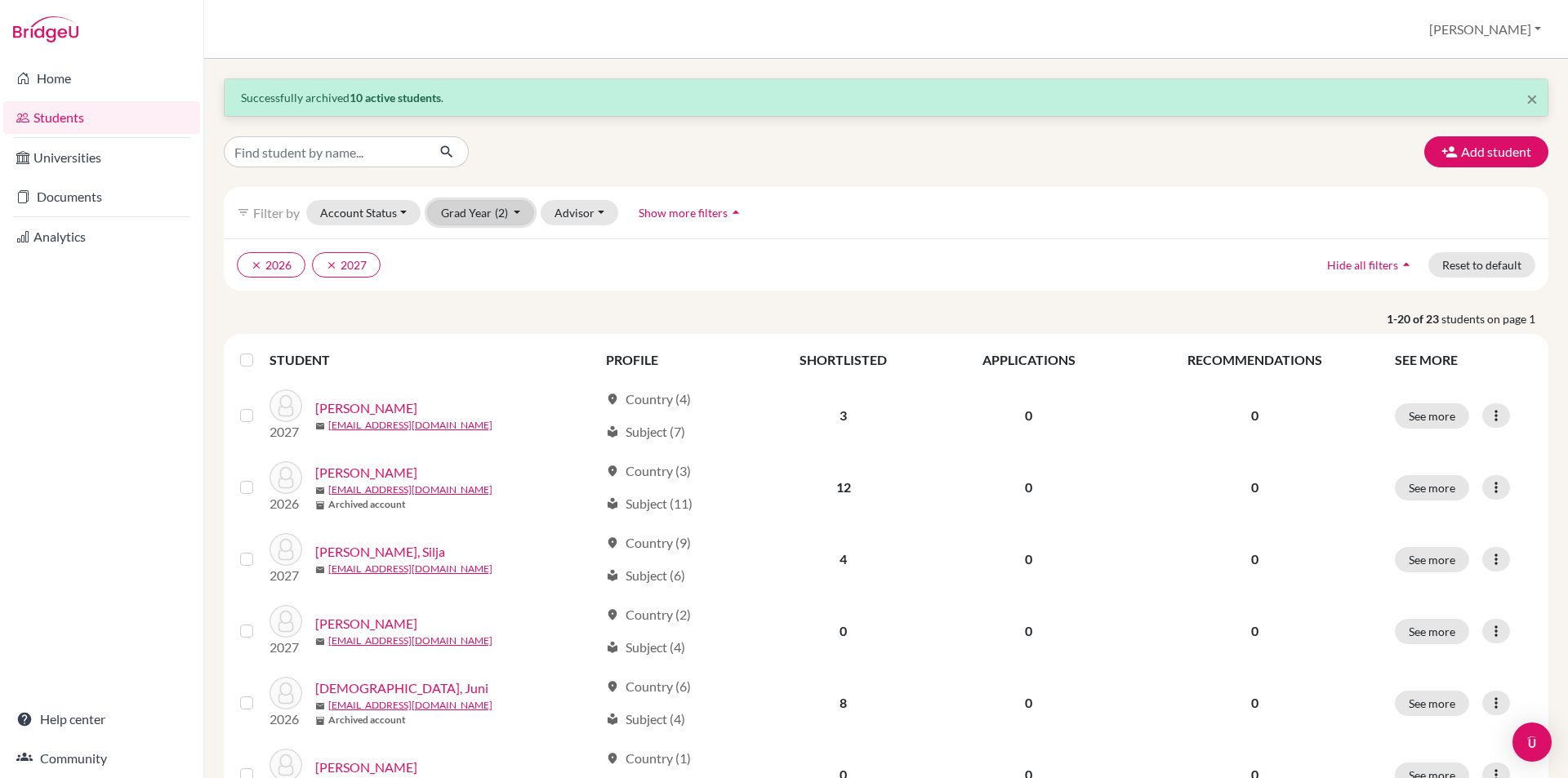
click at [495, 213] on span "(2)" at bounding box center [501, 213] width 13 height 14
click at [496, 327] on icon "done" at bounding box center [497, 326] width 17 height 17
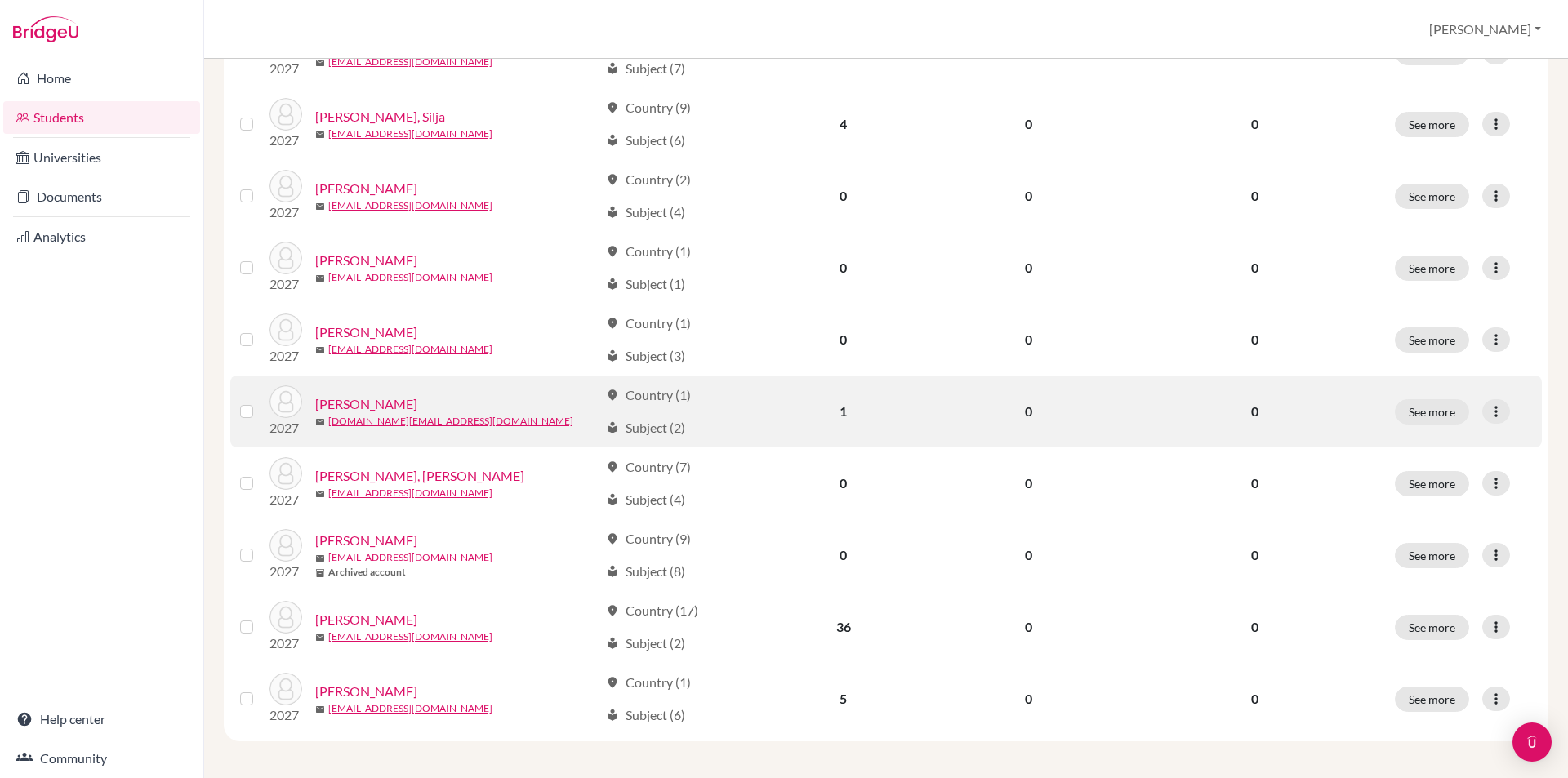
scroll to position [366, 0]
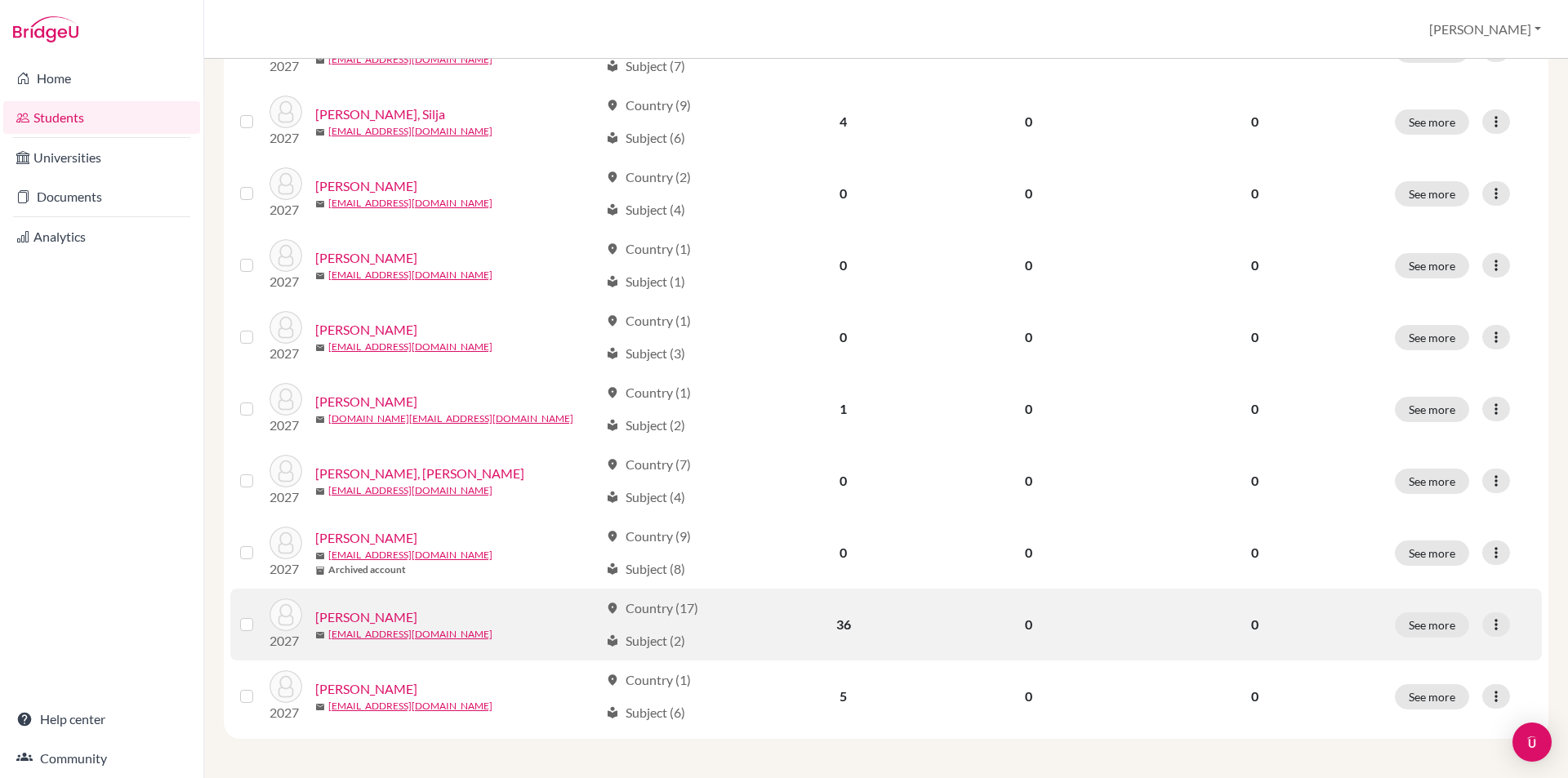
click at [259, 615] on label at bounding box center [259, 615] width 0 height 0
click at [0, 0] on input "checkbox" at bounding box center [0, 0] width 0 height 0
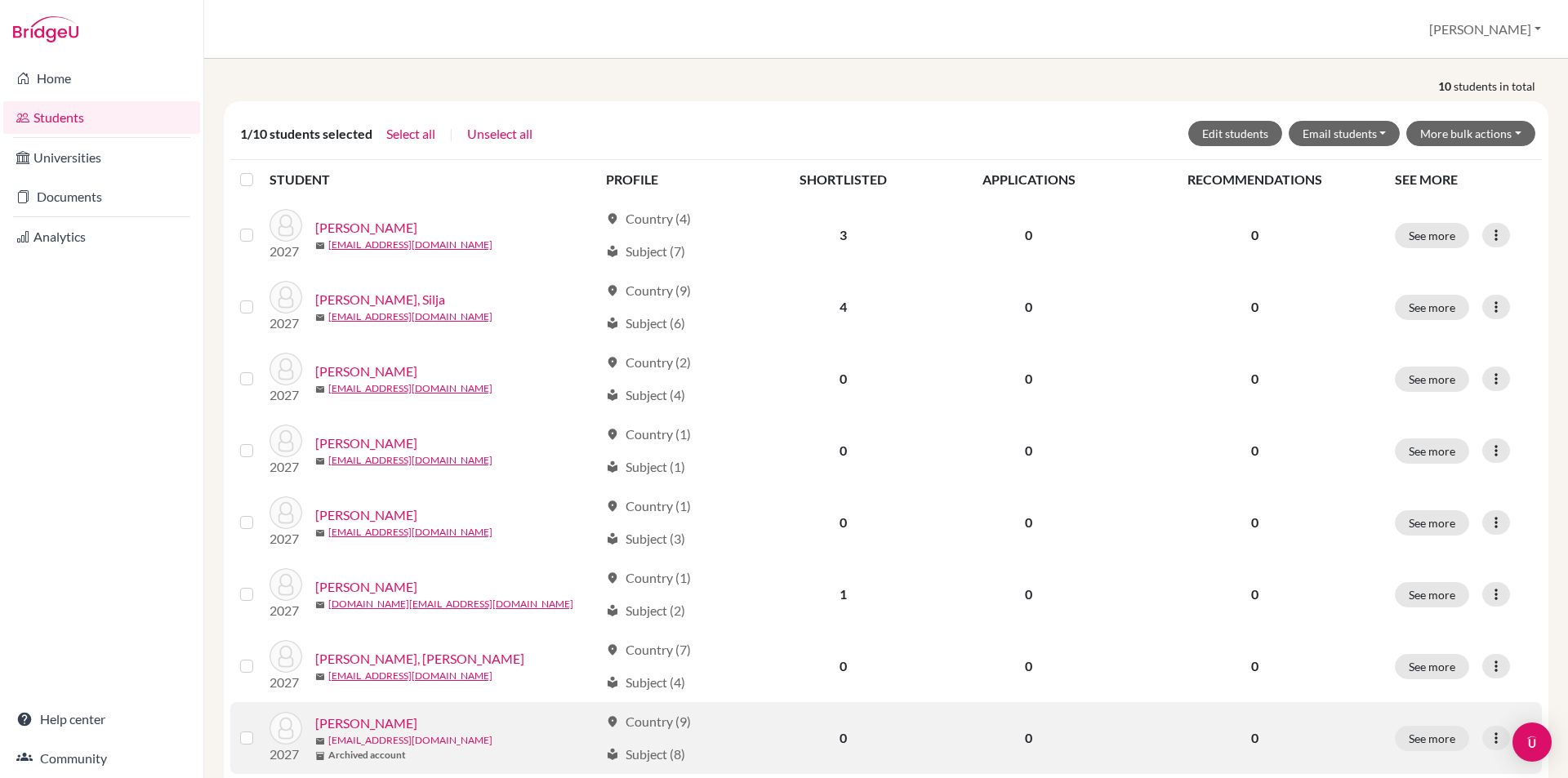
scroll to position [0, 0]
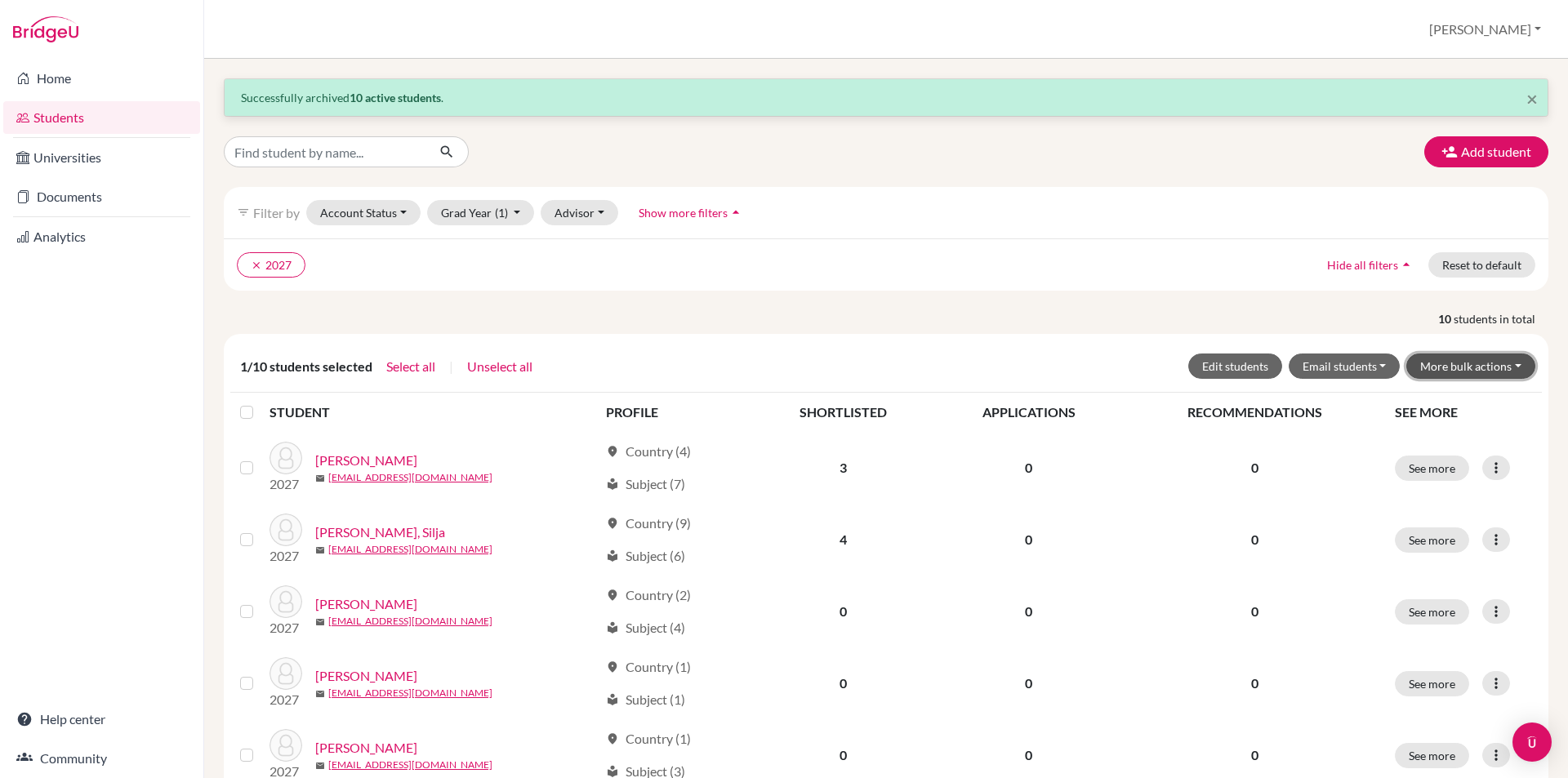
click at [1424, 376] on button "More bulk actions" at bounding box center [1471, 366] width 129 height 25
click at [1415, 399] on button "Archive" at bounding box center [1461, 401] width 148 height 26
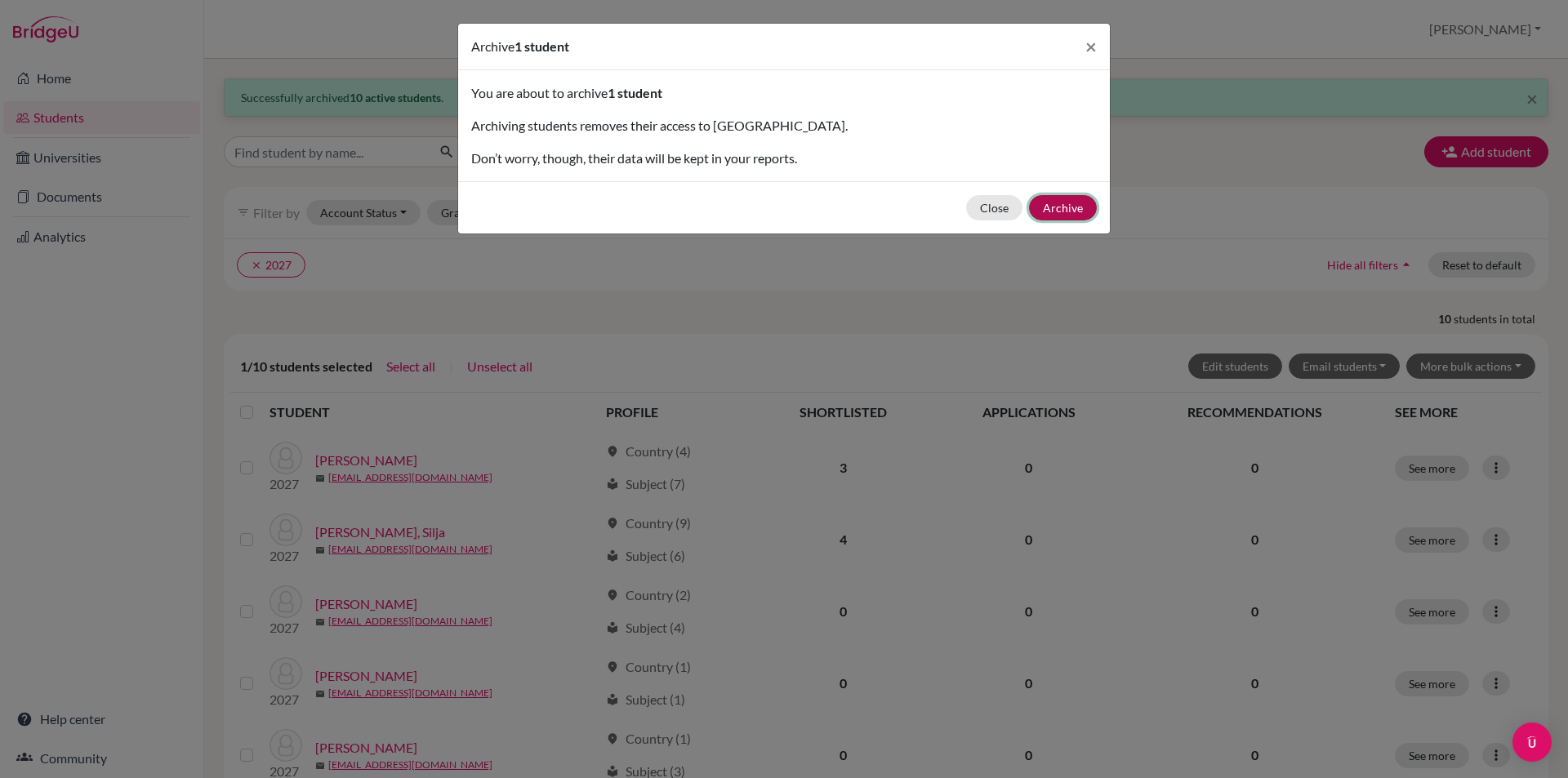
click at [1070, 210] on button "Archive" at bounding box center [1063, 208] width 68 height 25
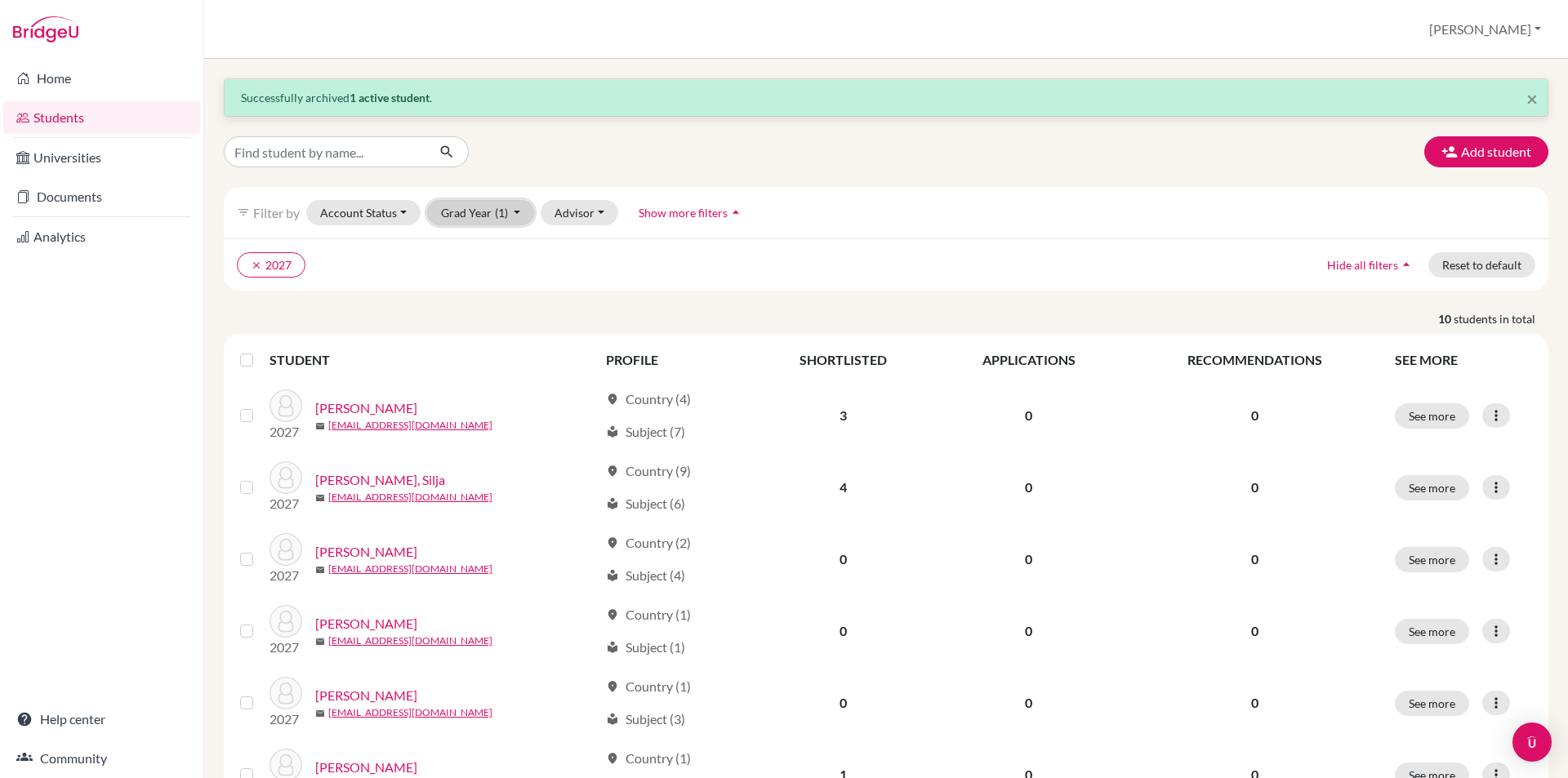
click at [519, 209] on button "Grad Year (1)" at bounding box center [481, 213] width 108 height 25
click at [480, 302] on div "2027 done" at bounding box center [476, 300] width 57 height 20
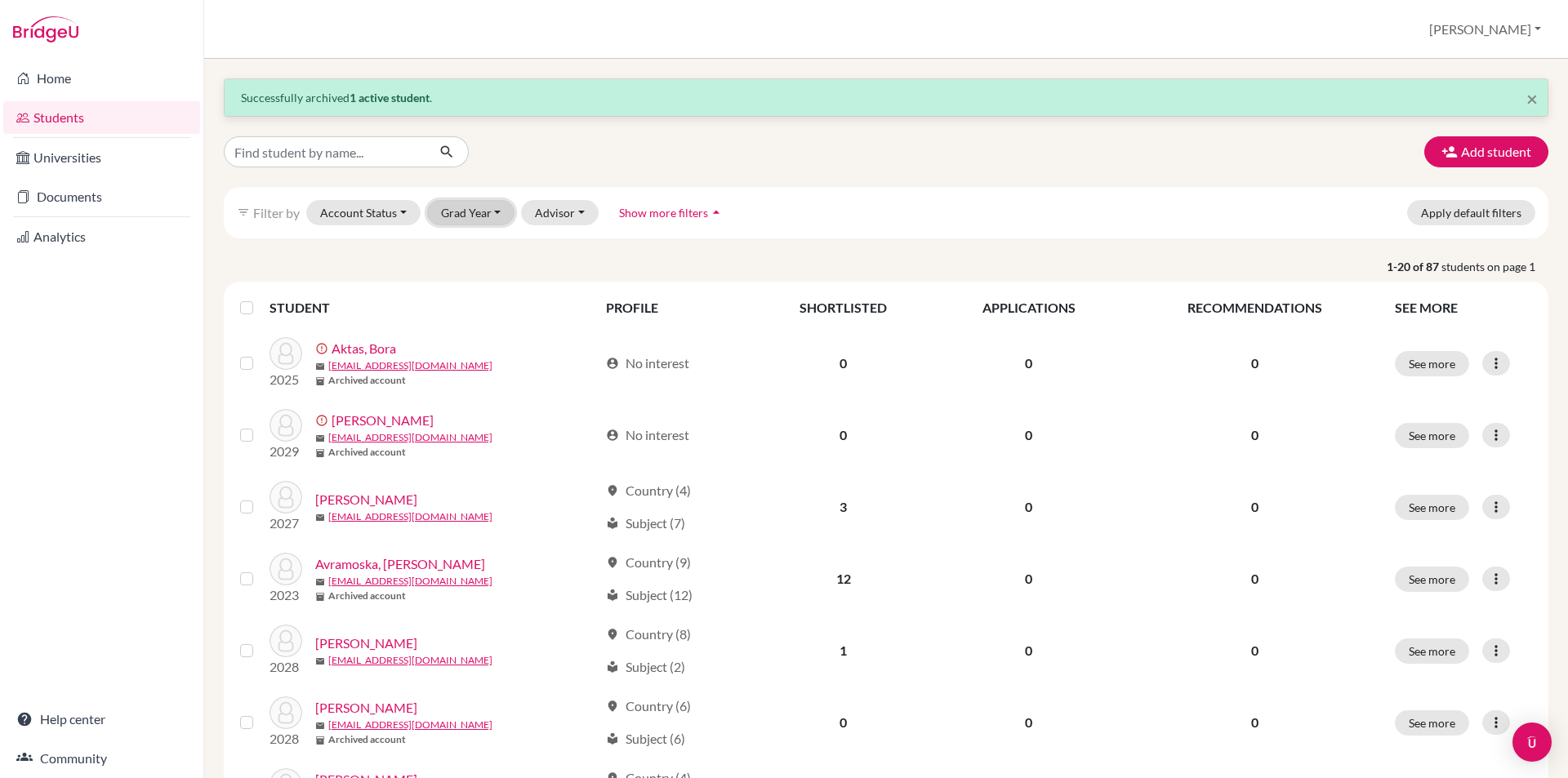
click at [500, 214] on button "Grad Year" at bounding box center [471, 213] width 88 height 25
click at [491, 269] on div "2028" at bounding box center [476, 273] width 57 height 20
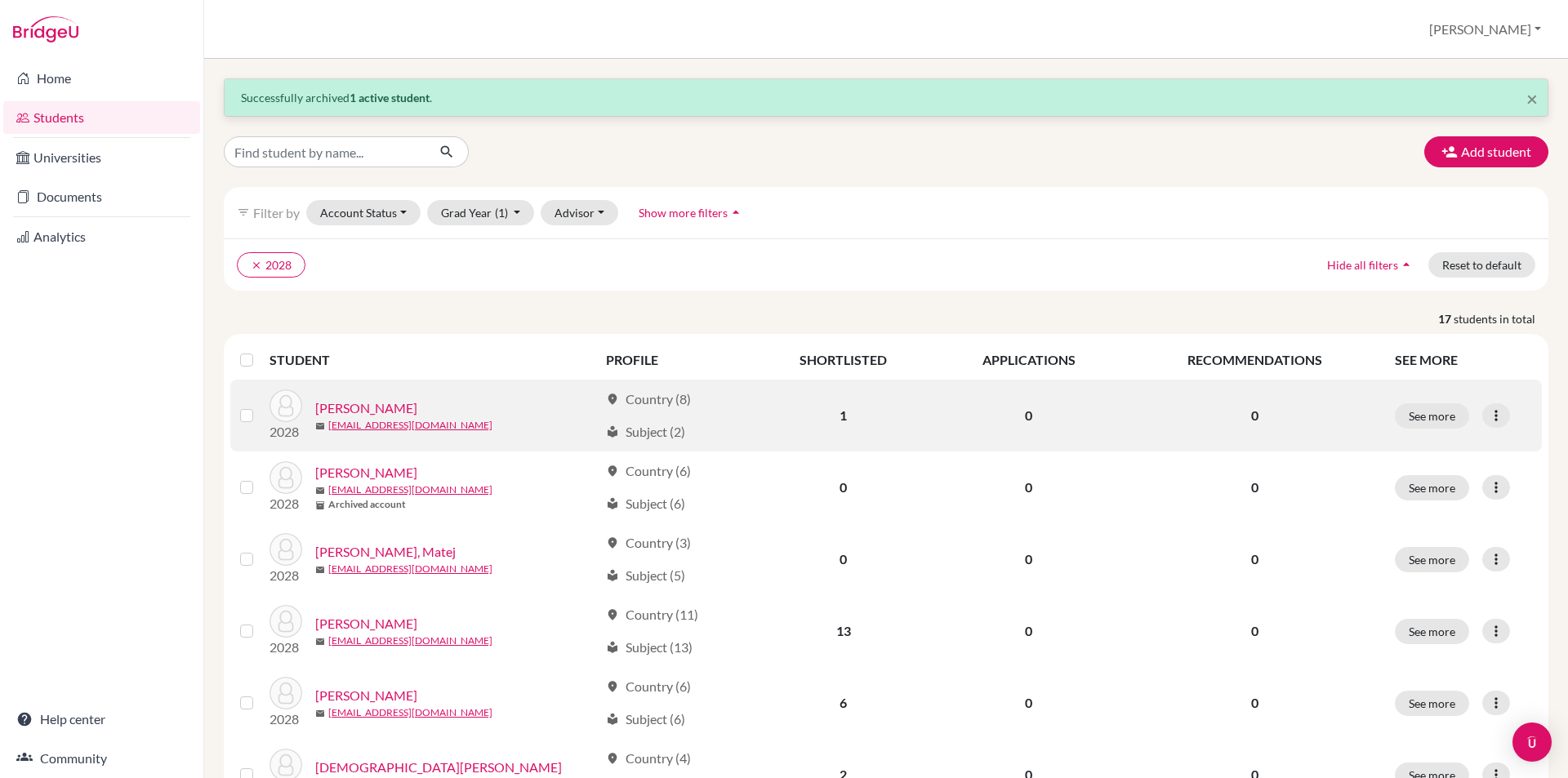
click at [238, 416] on td at bounding box center [249, 416] width 39 height 71
click at [259, 406] on label at bounding box center [259, 406] width 0 height 0
click at [0, 0] on input "checkbox" at bounding box center [0, 0] width 0 height 0
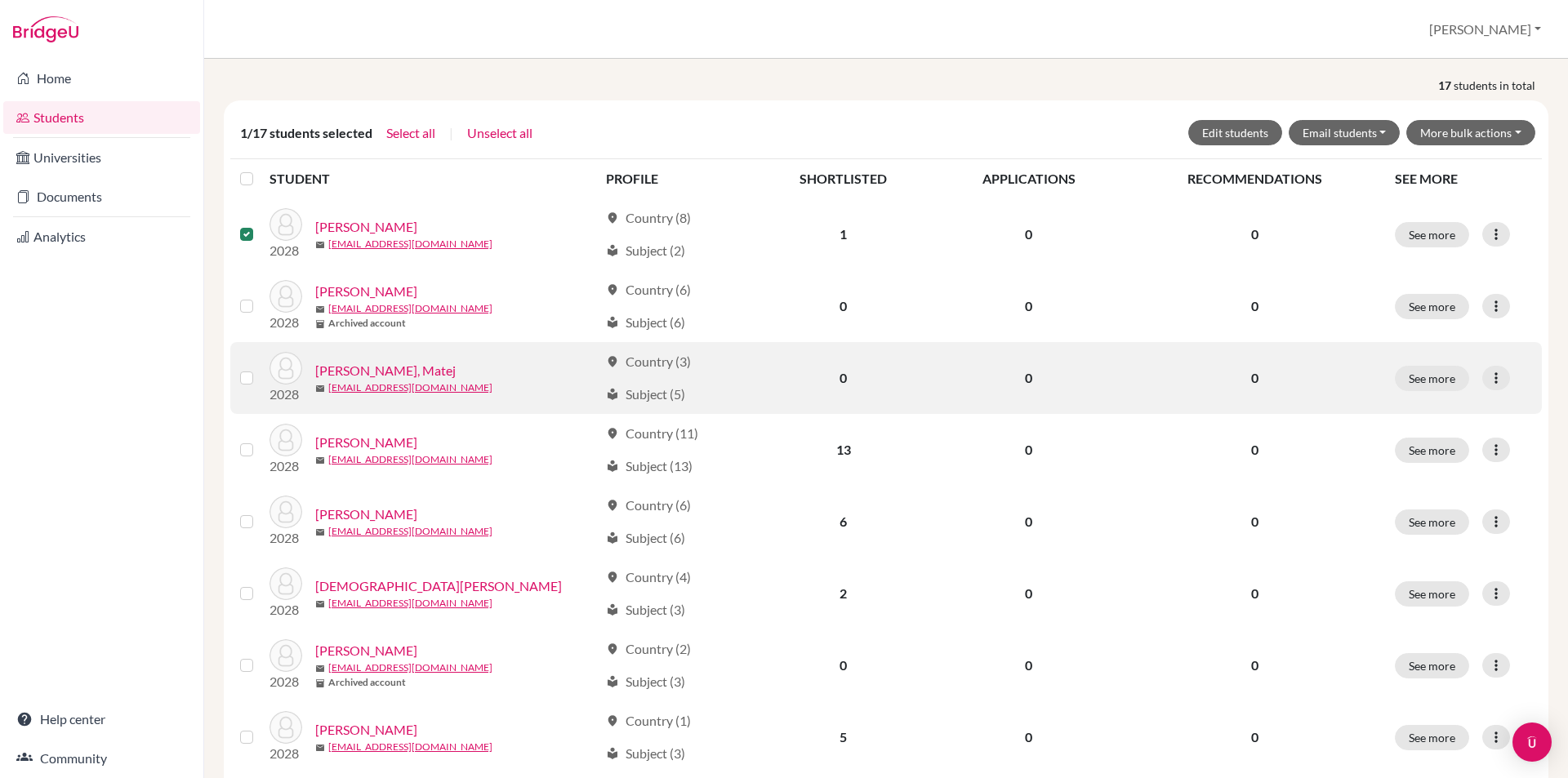
scroll to position [245, 0]
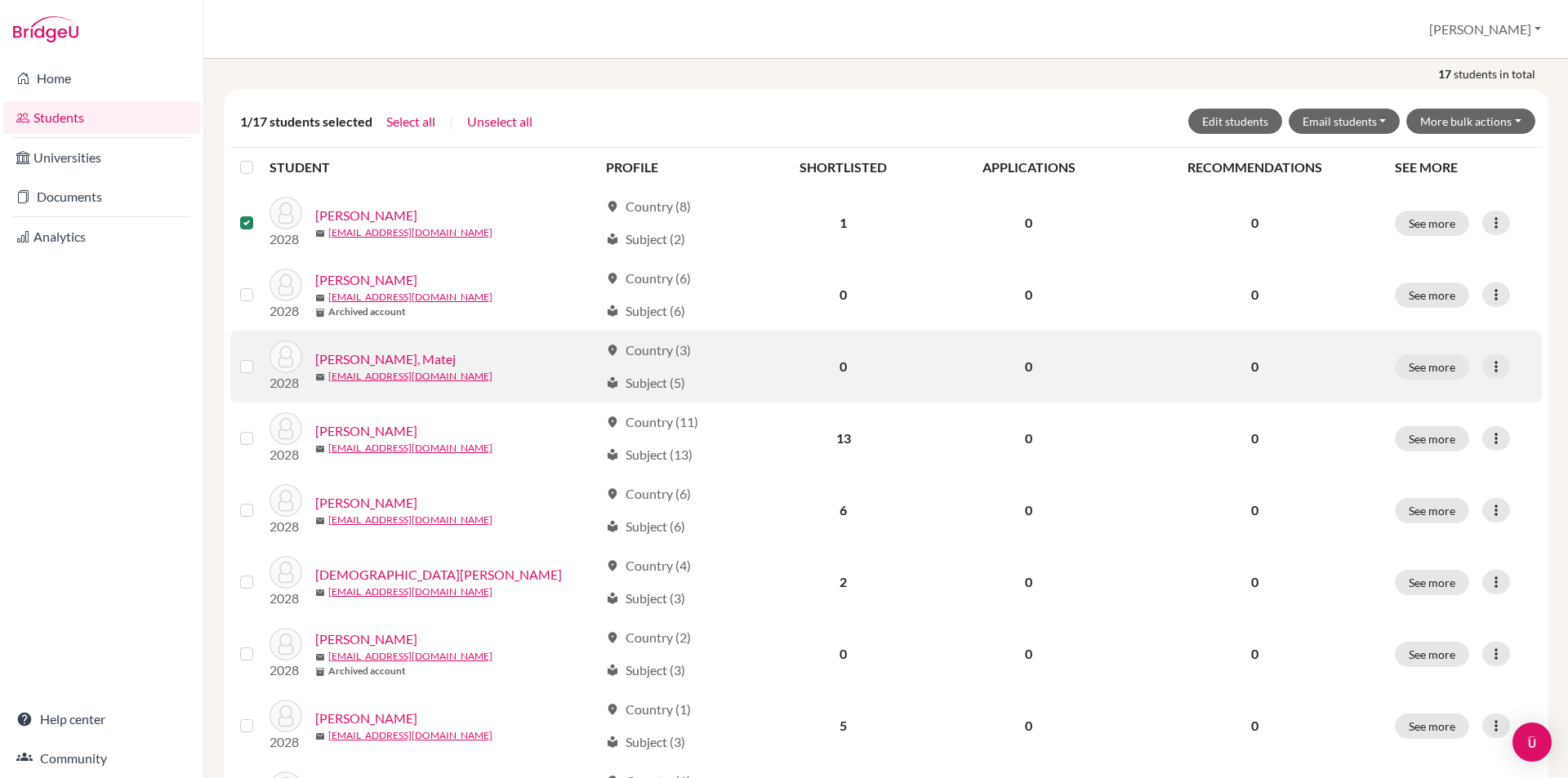
click at [259, 357] on label at bounding box center [259, 357] width 0 height 0
click at [0, 0] on input "checkbox" at bounding box center [0, 0] width 0 height 0
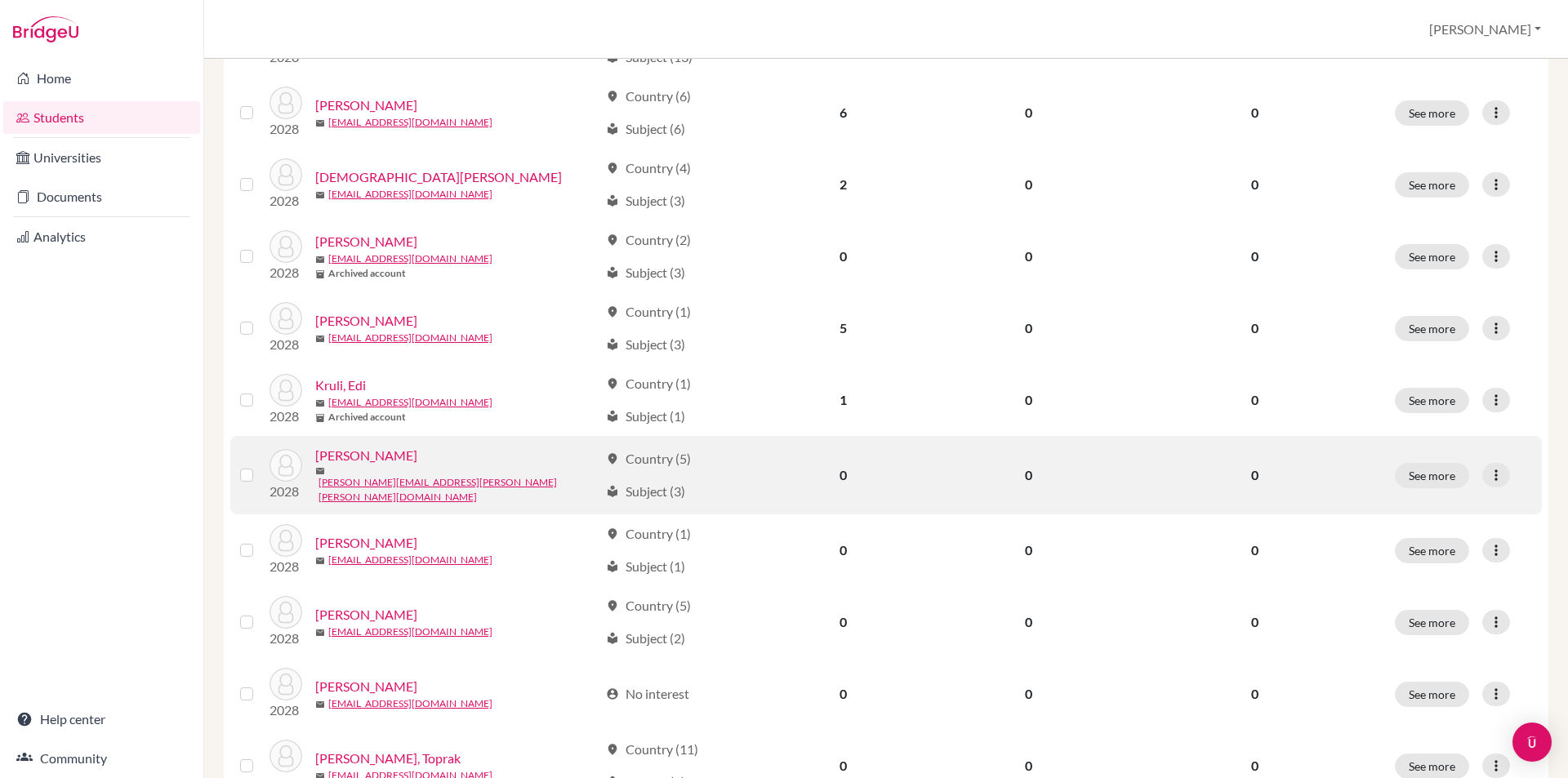
scroll to position [735, 0]
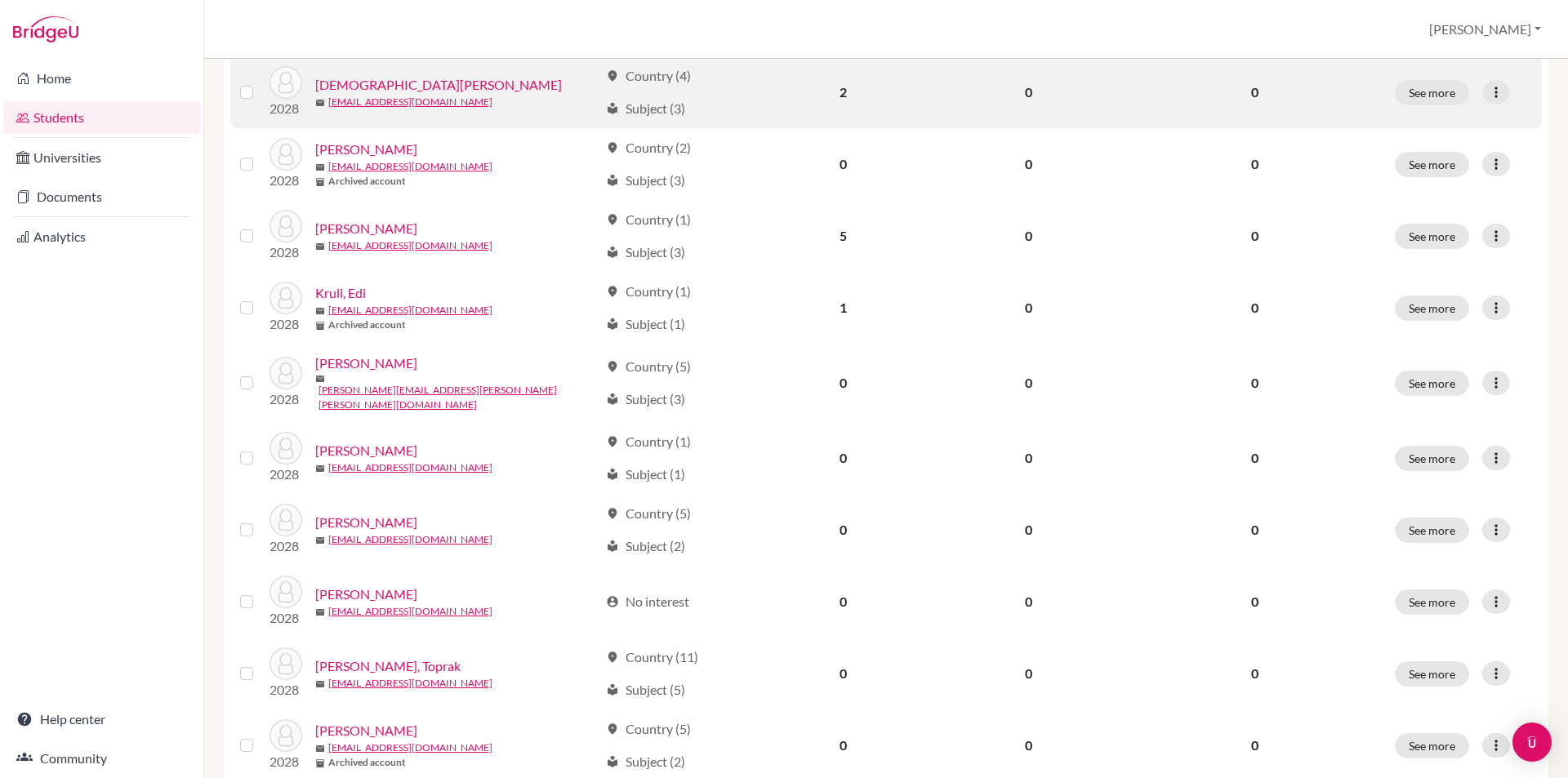
click at [259, 82] on label at bounding box center [259, 82] width 0 height 0
click at [0, 0] on input "checkbox" at bounding box center [0, 0] width 0 height 0
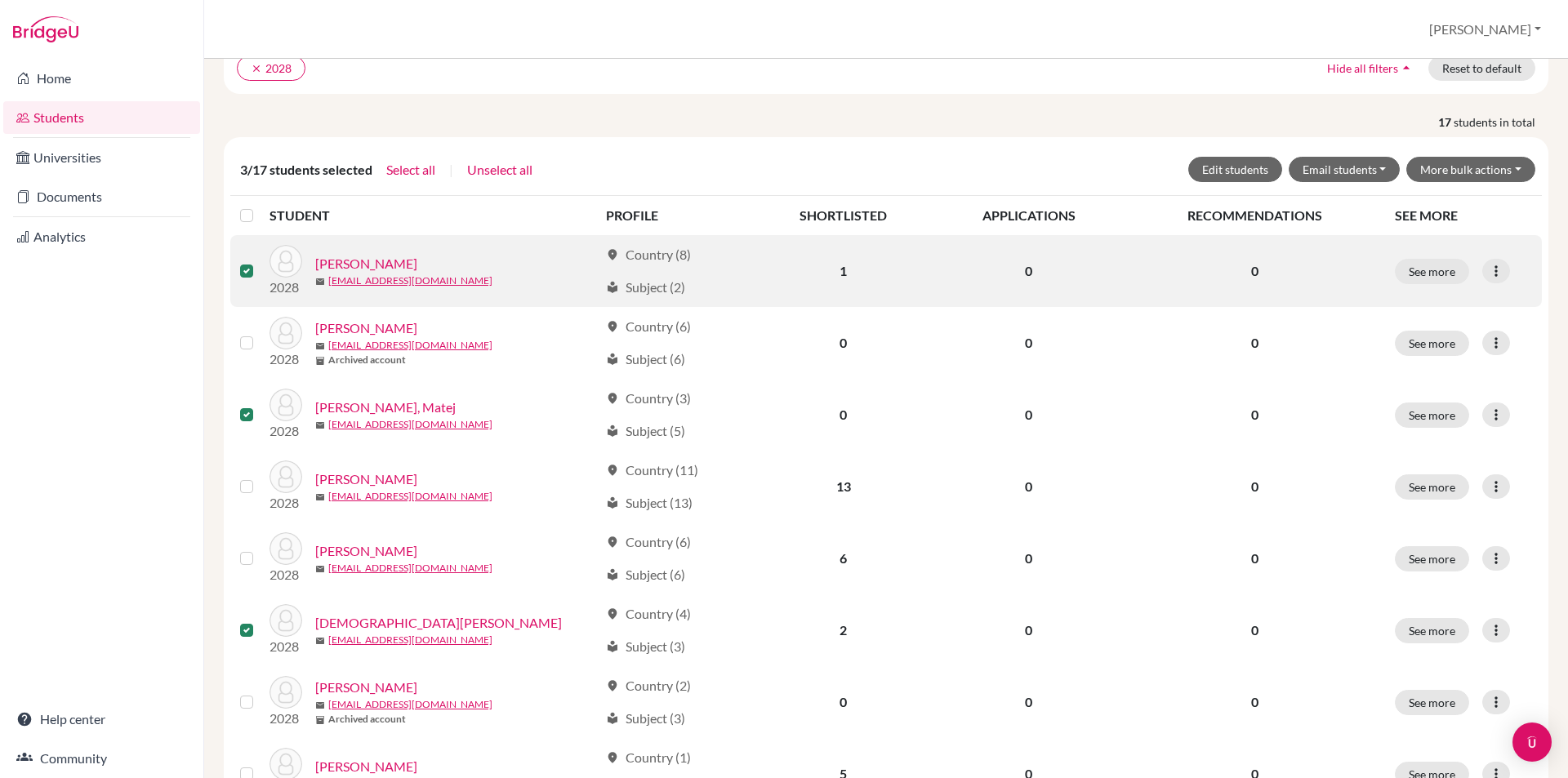
scroll to position [0, 0]
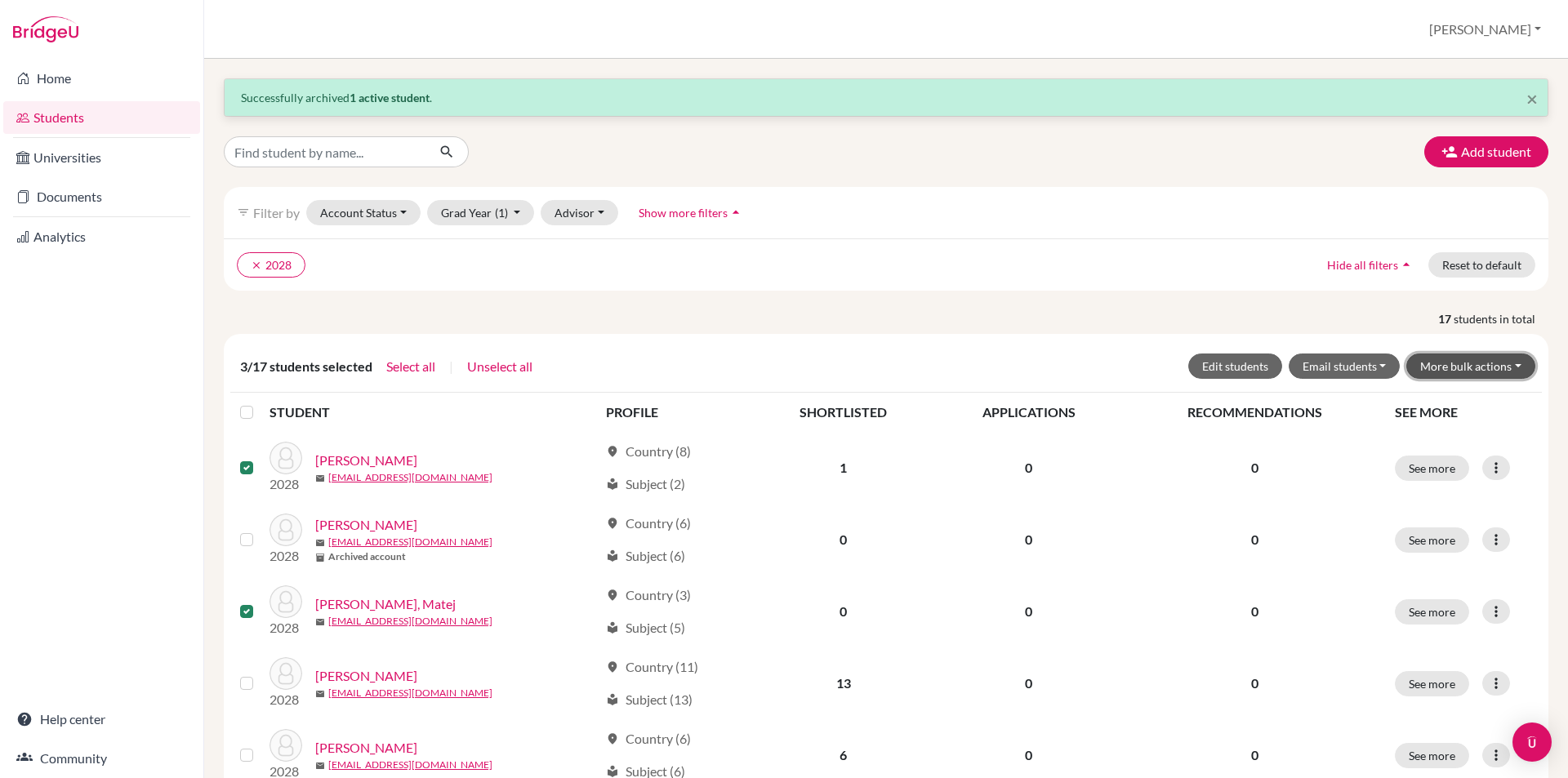
click at [1494, 364] on button "More bulk actions" at bounding box center [1471, 366] width 129 height 25
click at [1452, 396] on button "Archive" at bounding box center [1461, 401] width 148 height 26
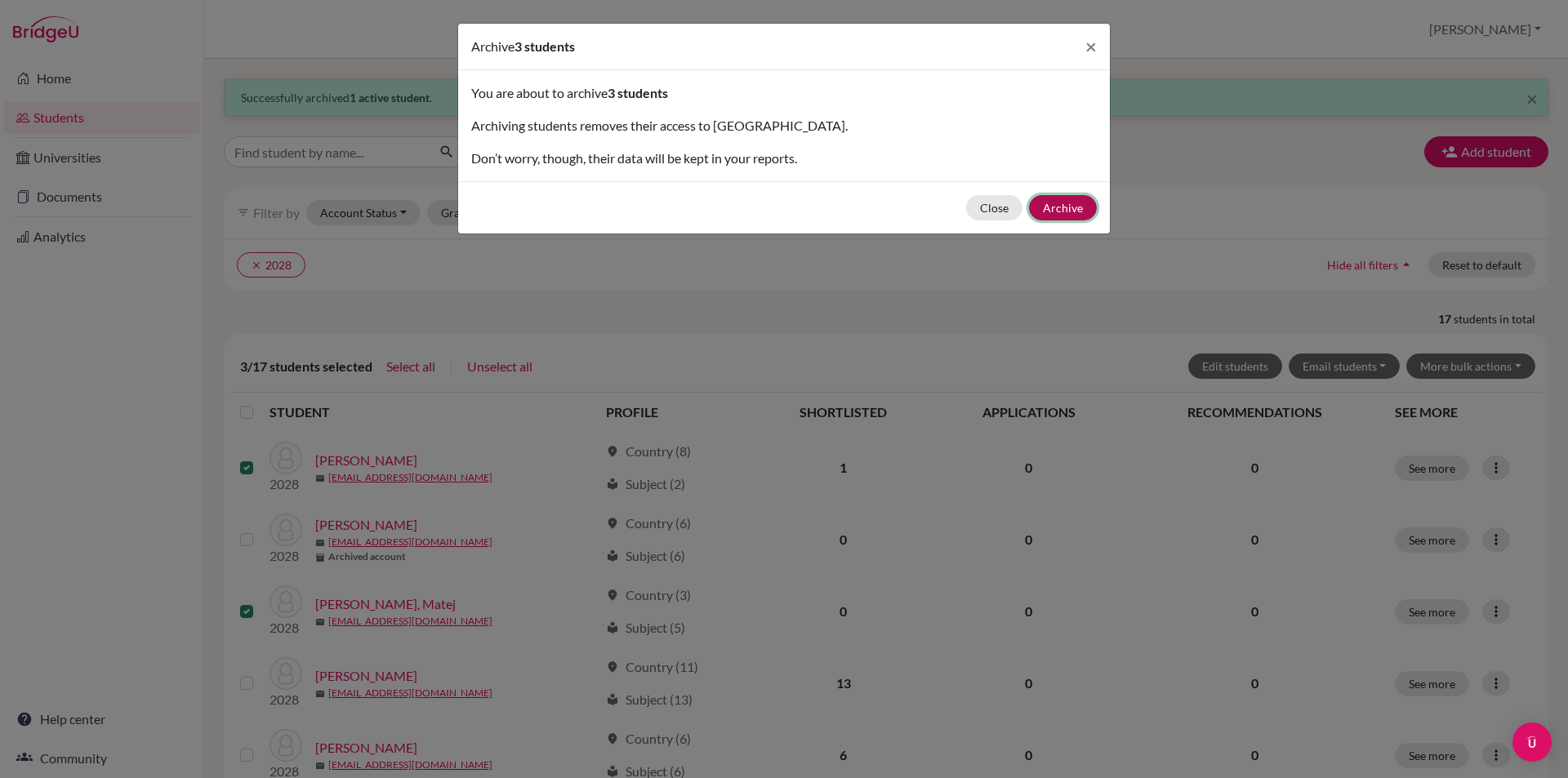
click at [1045, 206] on button "Archive" at bounding box center [1063, 208] width 68 height 25
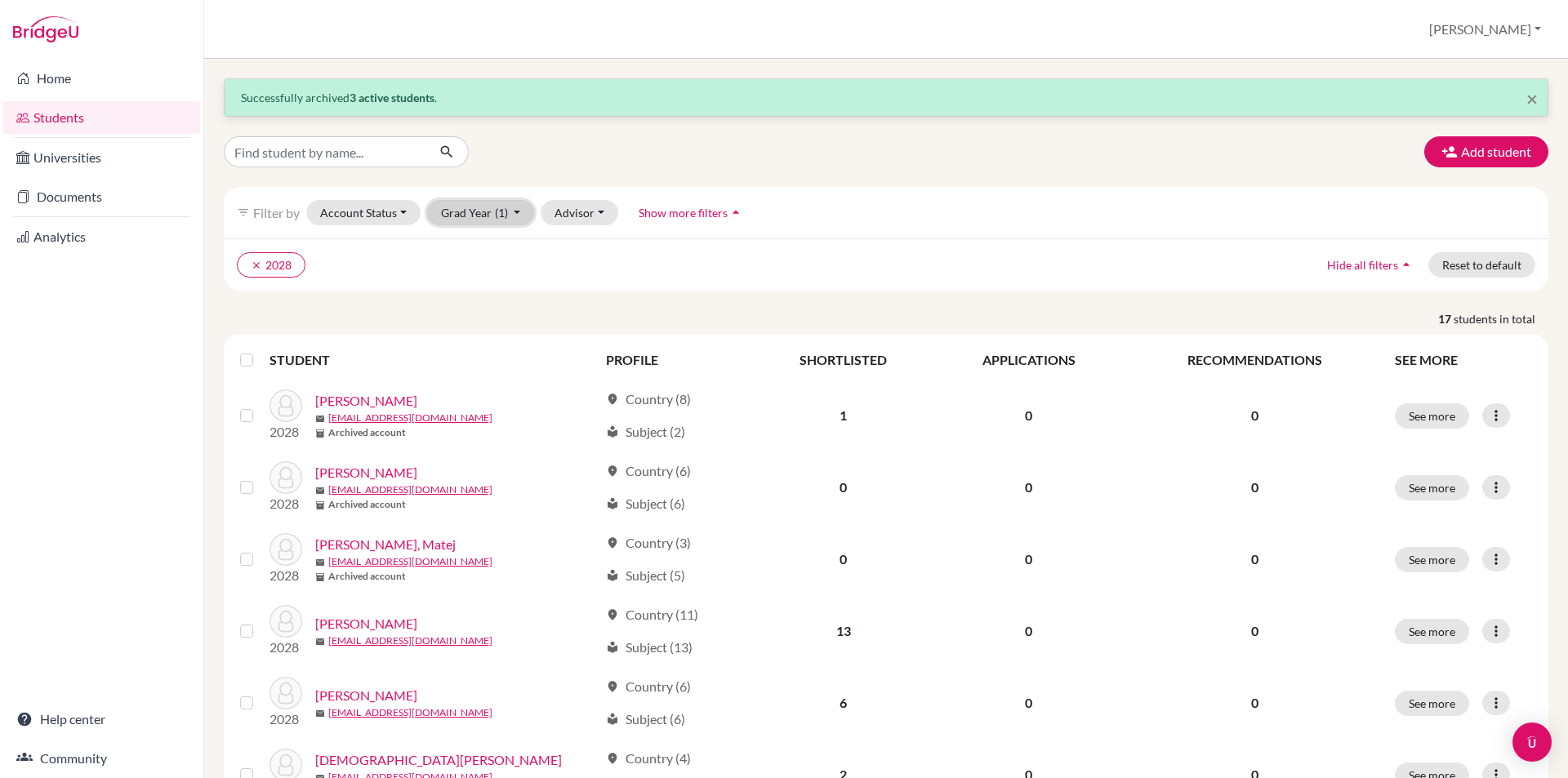
click at [472, 215] on button "Grad Year (1)" at bounding box center [481, 213] width 108 height 25
click at [466, 270] on span "2028" at bounding box center [461, 273] width 29 height 20
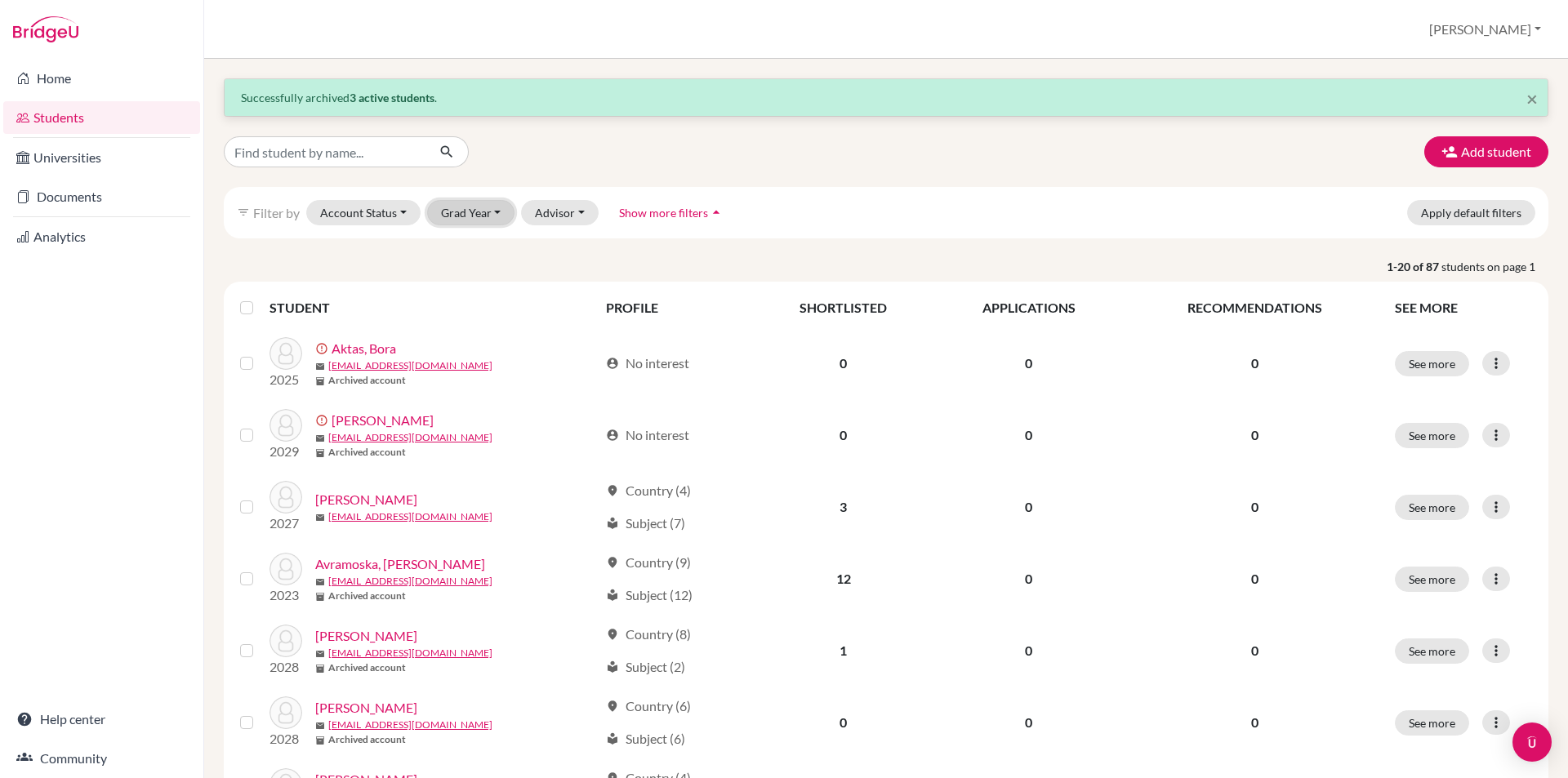
click at [498, 206] on button "Grad Year" at bounding box center [471, 213] width 88 height 25
click at [496, 241] on div "2029" at bounding box center [476, 248] width 57 height 20
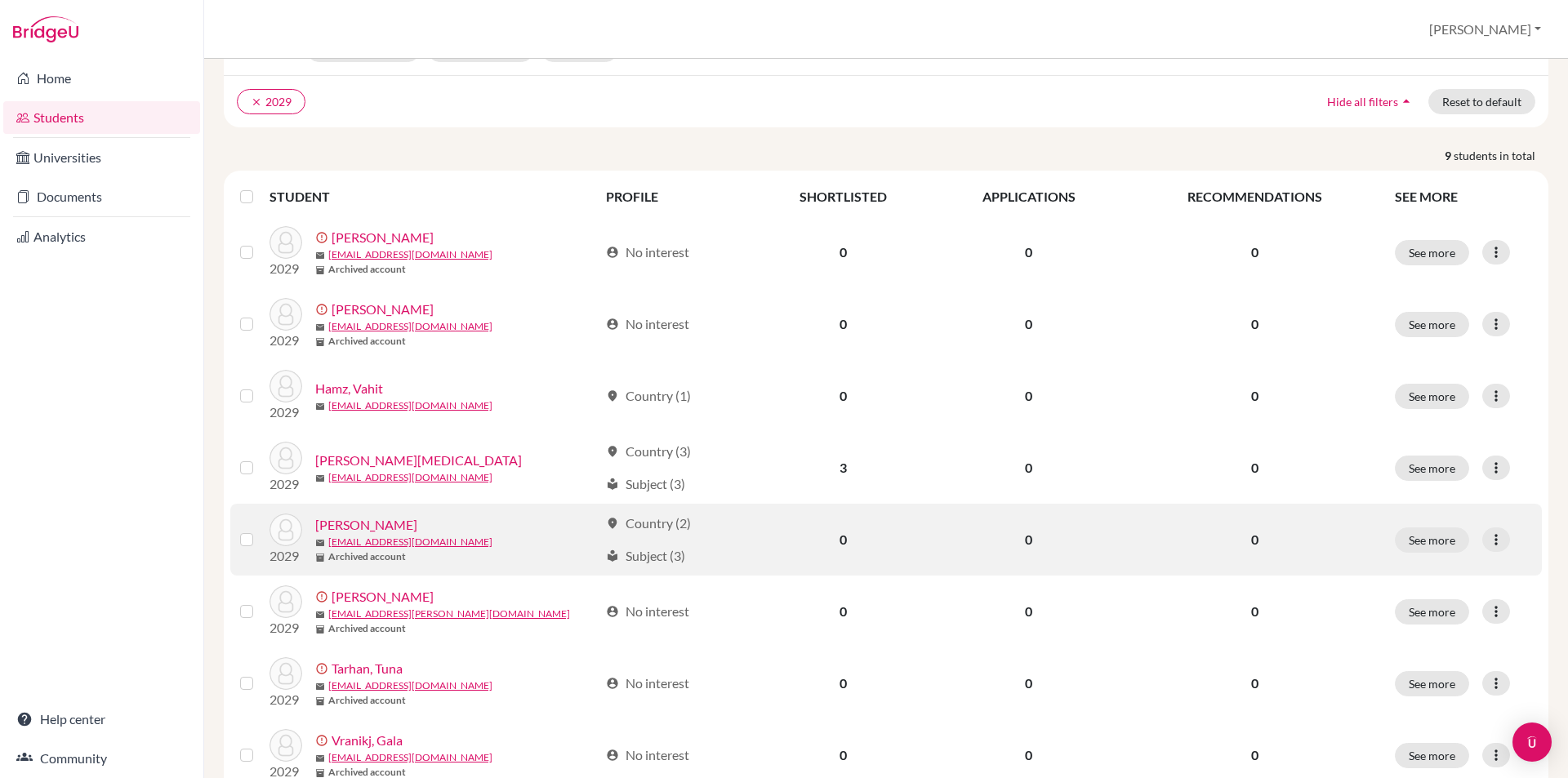
scroll to position [294, 0]
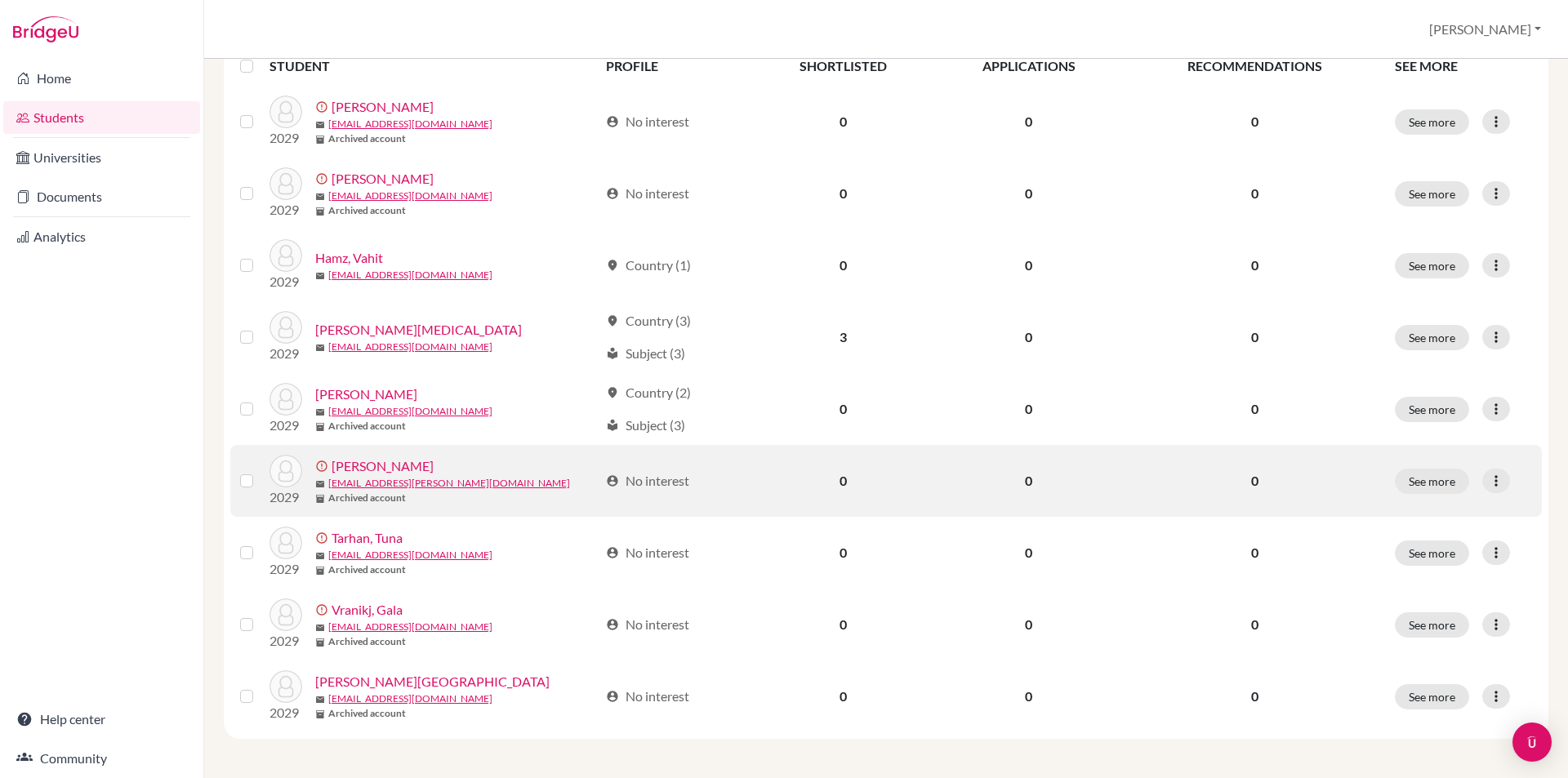
click at [259, 471] on label at bounding box center [259, 471] width 0 height 0
click at [0, 0] on input "checkbox" at bounding box center [0, 0] width 0 height 0
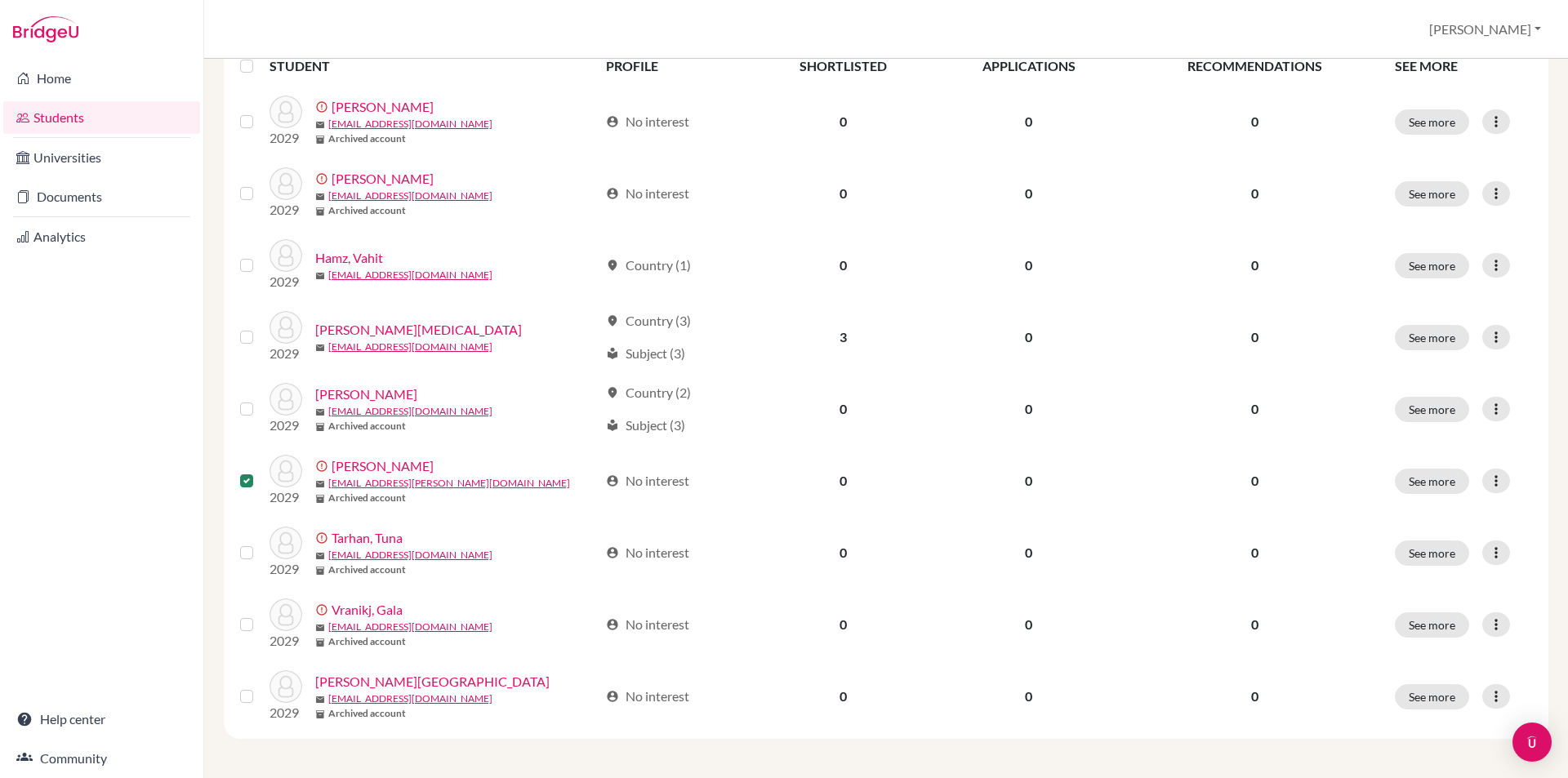
scroll to position [0, 0]
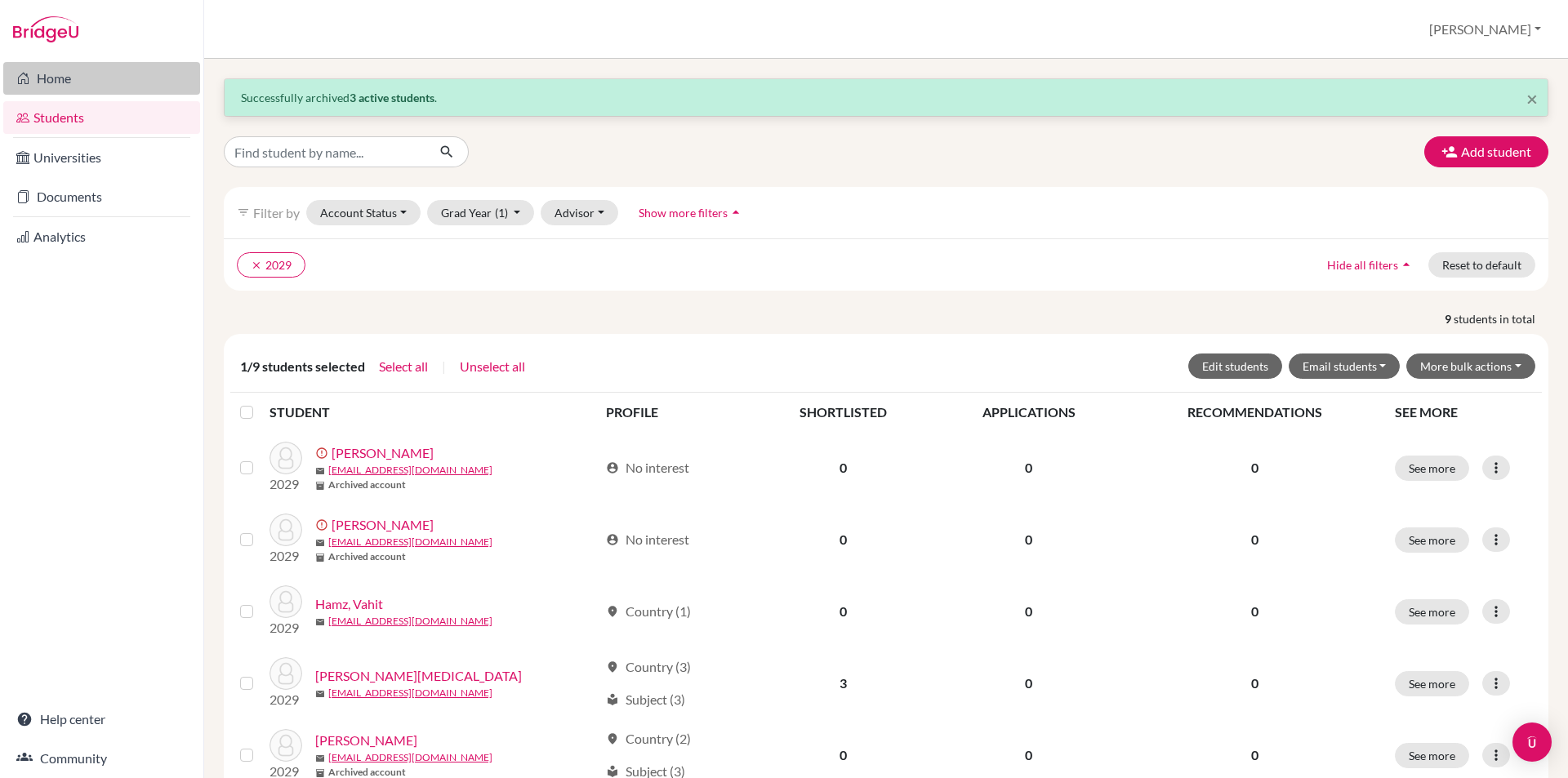
click at [82, 76] on link "Home" at bounding box center [101, 78] width 197 height 32
